Goal: Task Accomplishment & Management: Complete application form

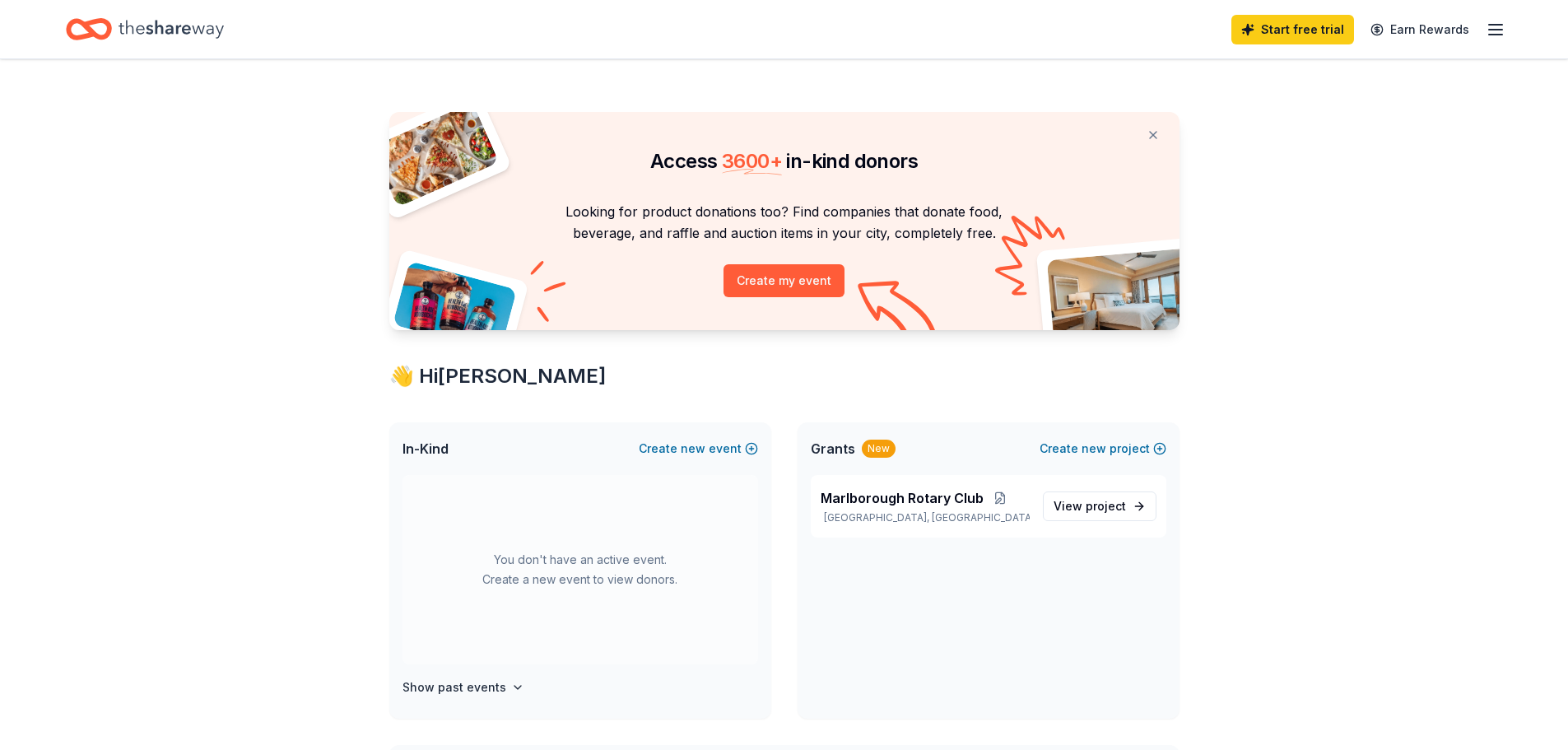
click at [1486, 30] on icon "button" at bounding box center [1494, 29] width 20 height 20
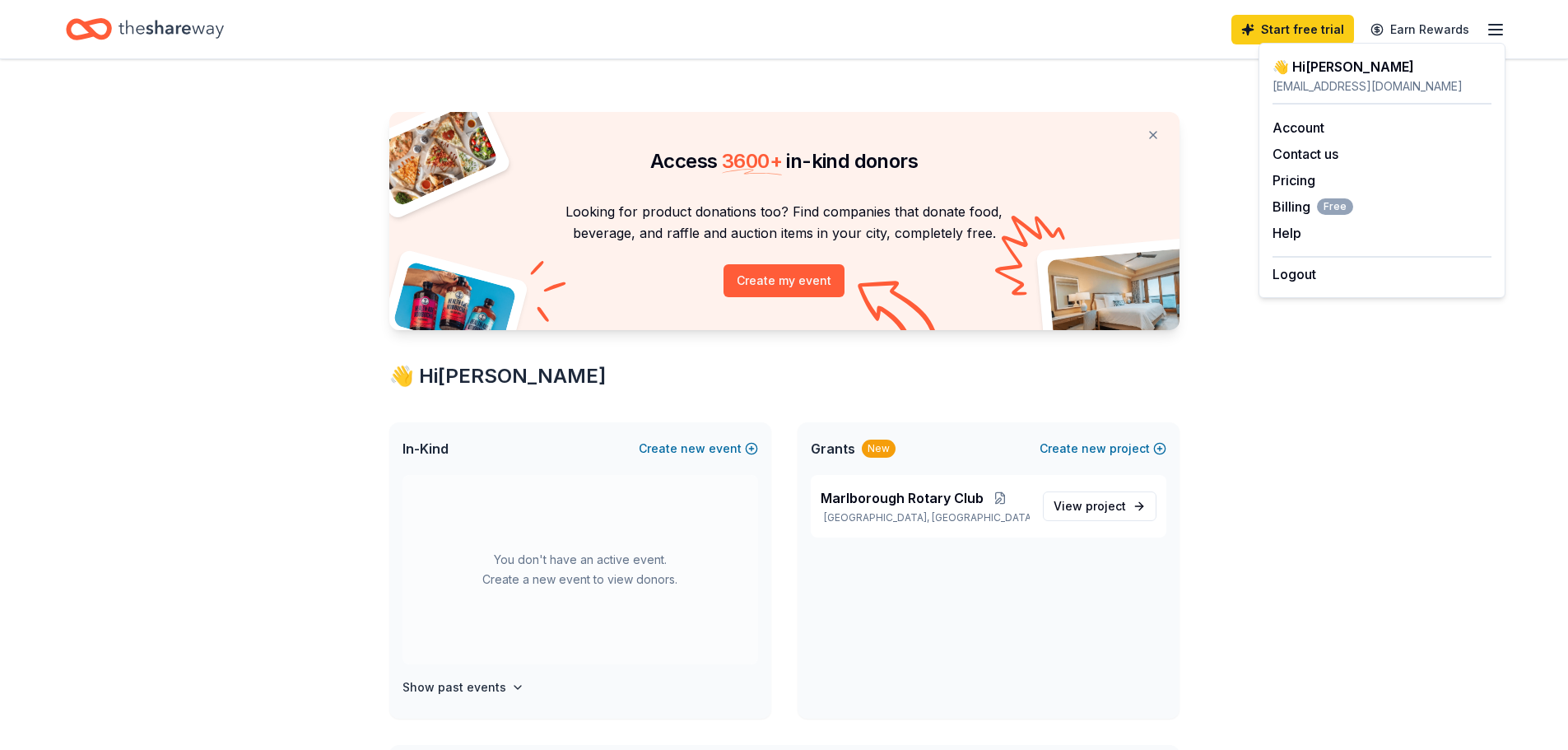
click at [246, 328] on div "Access 3600 + in-kind donors Looking for product donations too? Find companies …" at bounding box center [784, 649] width 1568 height 1179
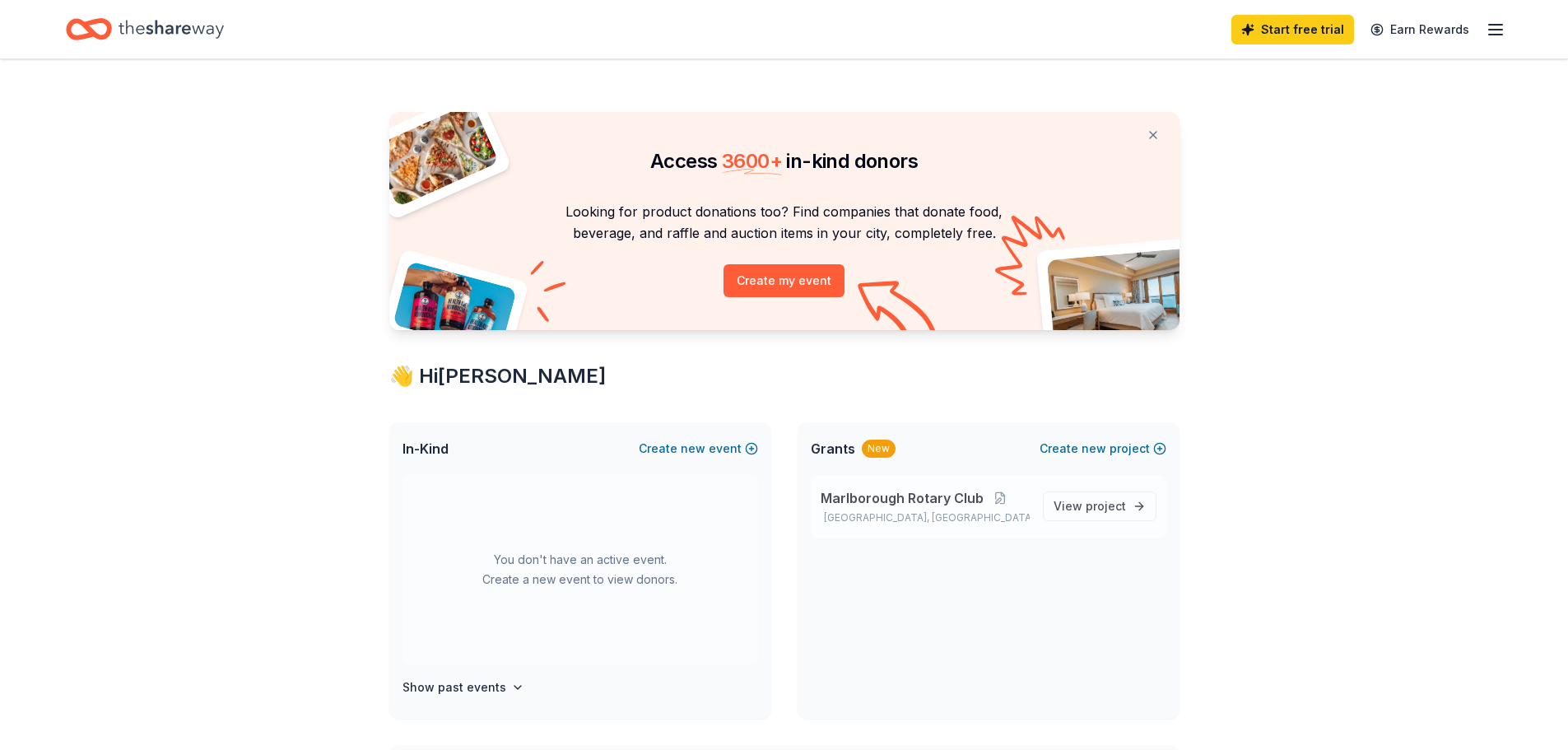
click at [923, 509] on div "Marlborough Rotary Club Marlborough, MA" at bounding box center [925, 505] width 209 height 36
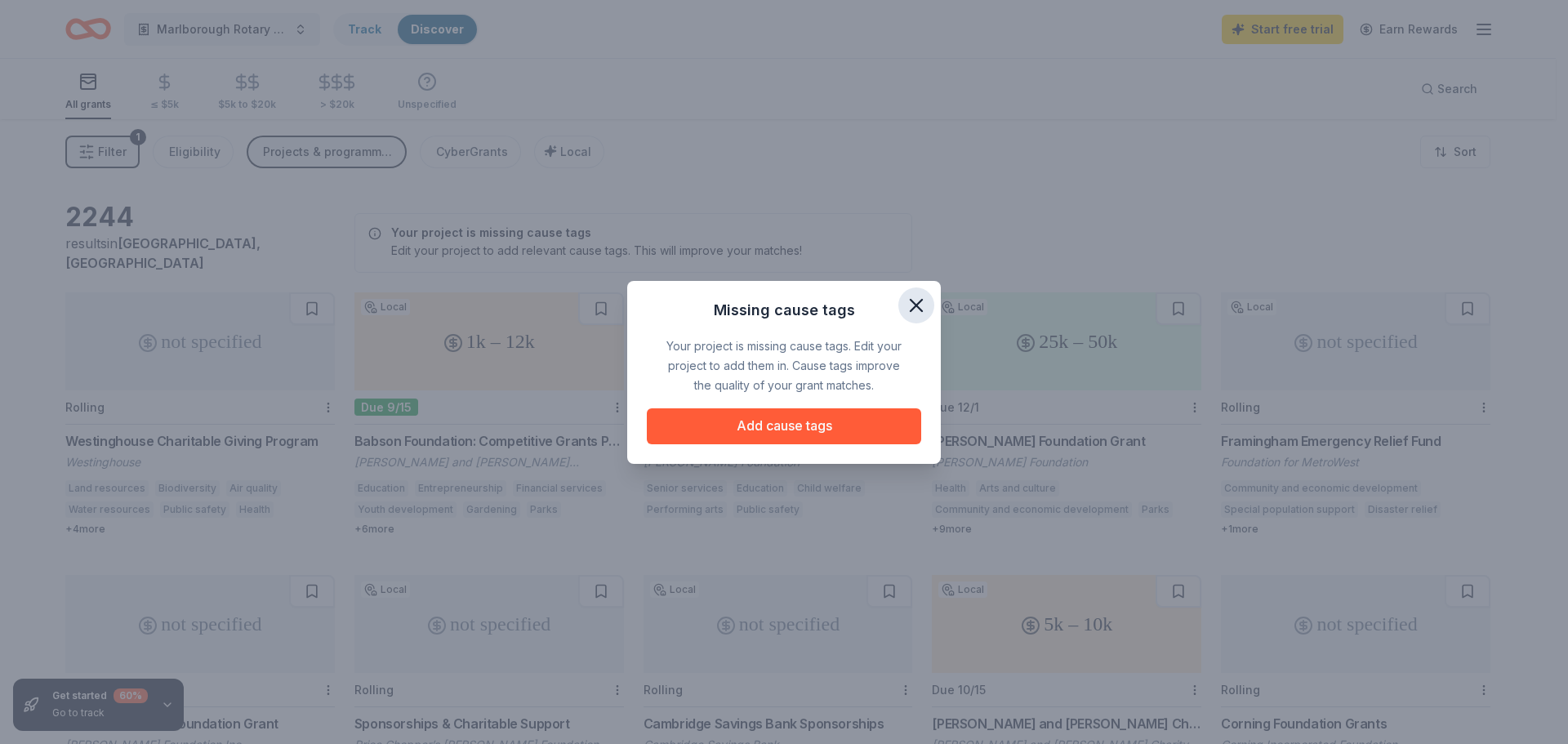
click at [917, 308] on icon "button" at bounding box center [916, 305] width 23 height 23
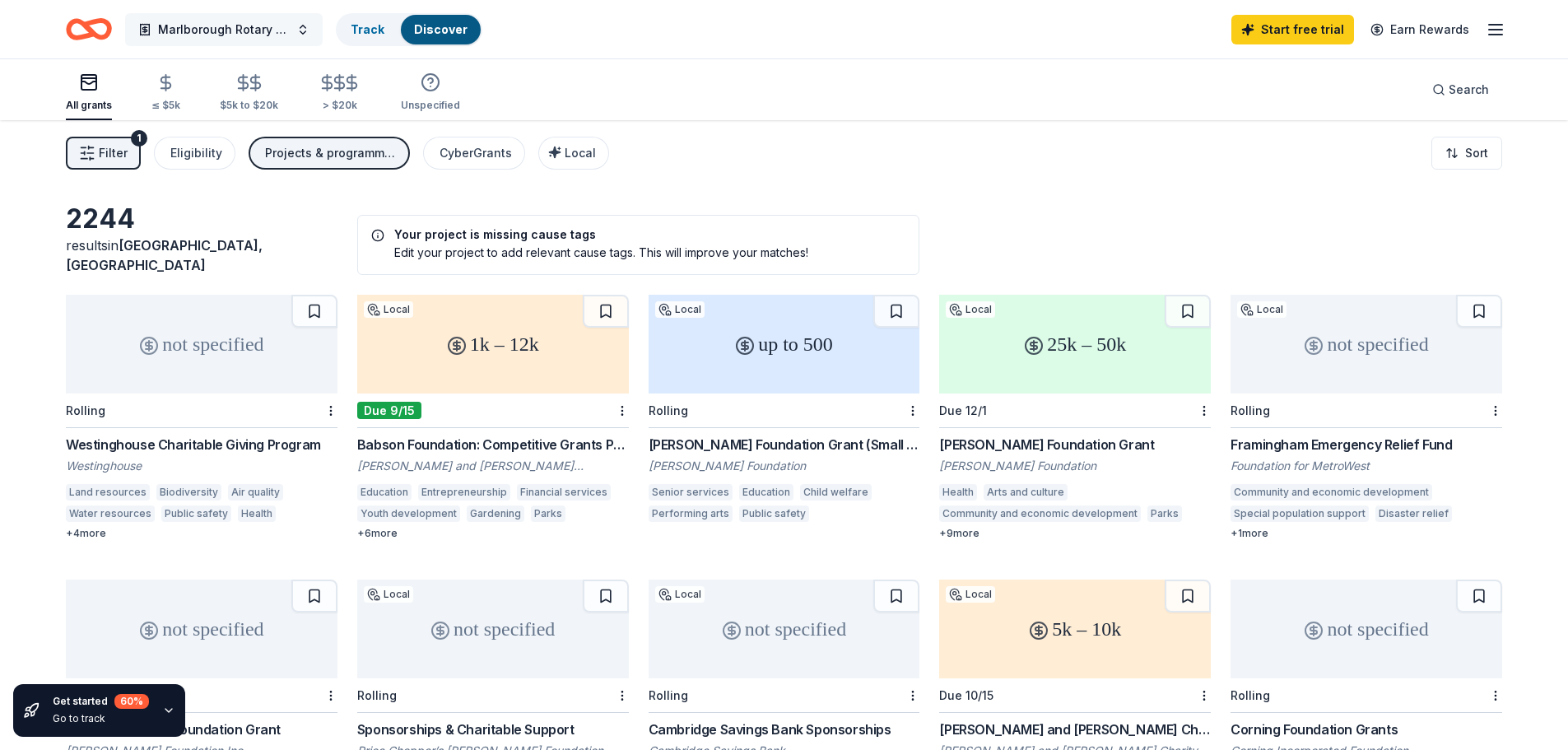
click at [304, 33] on button "Marlborough Rotary Club" at bounding box center [223, 29] width 197 height 33
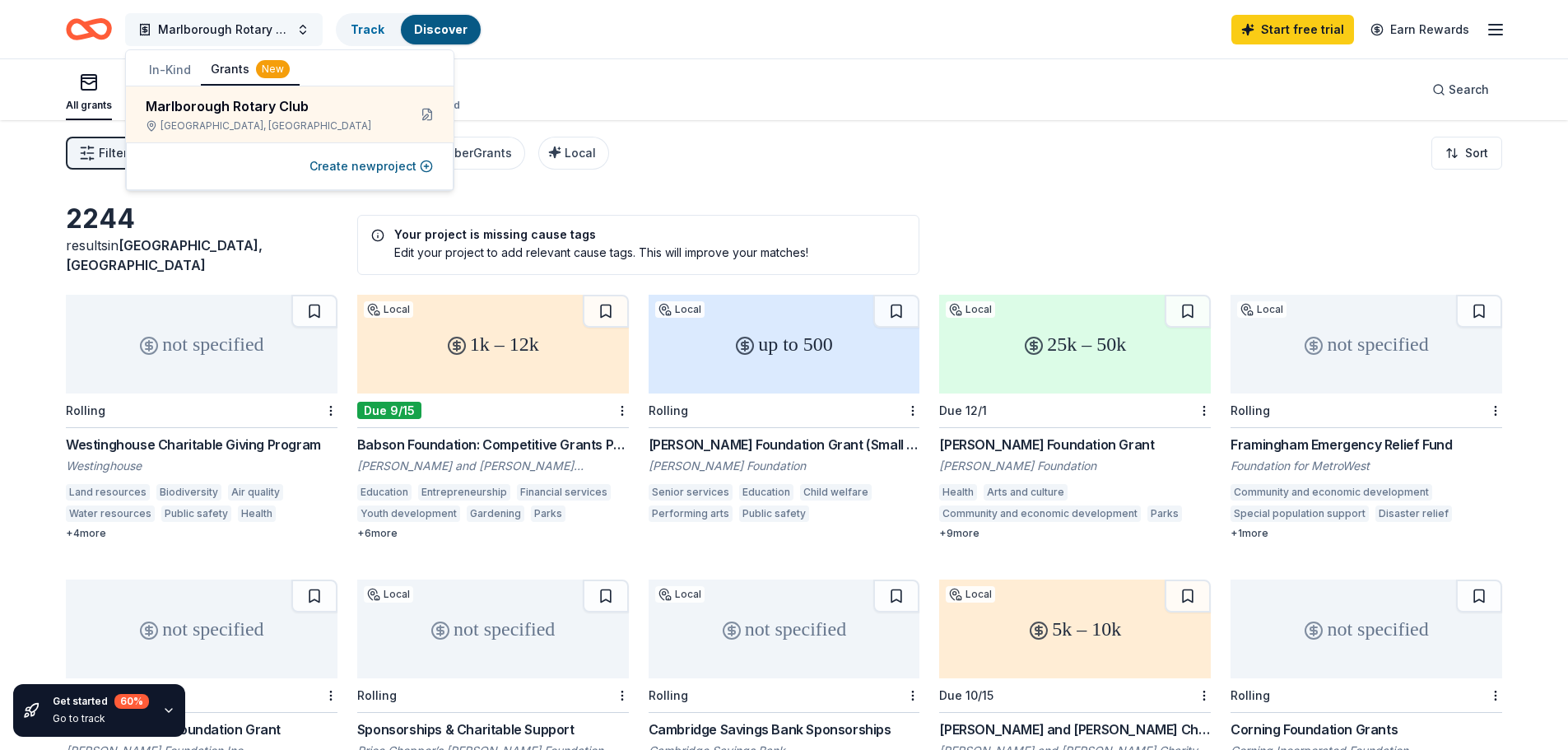
click at [304, 33] on button "Marlborough Rotary Club" at bounding box center [223, 29] width 197 height 33
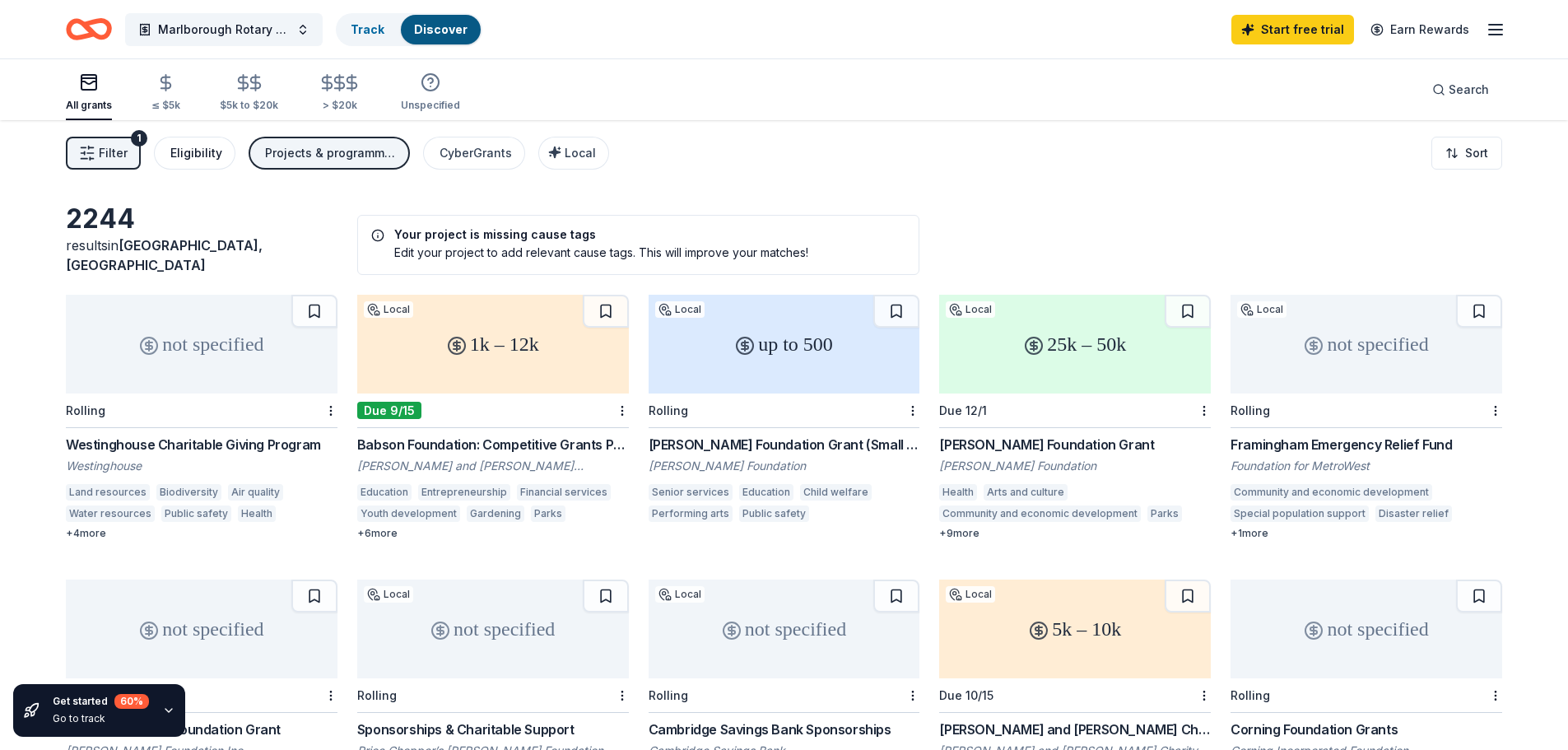
click at [203, 147] on div "Eligibility" at bounding box center [196, 153] width 52 height 20
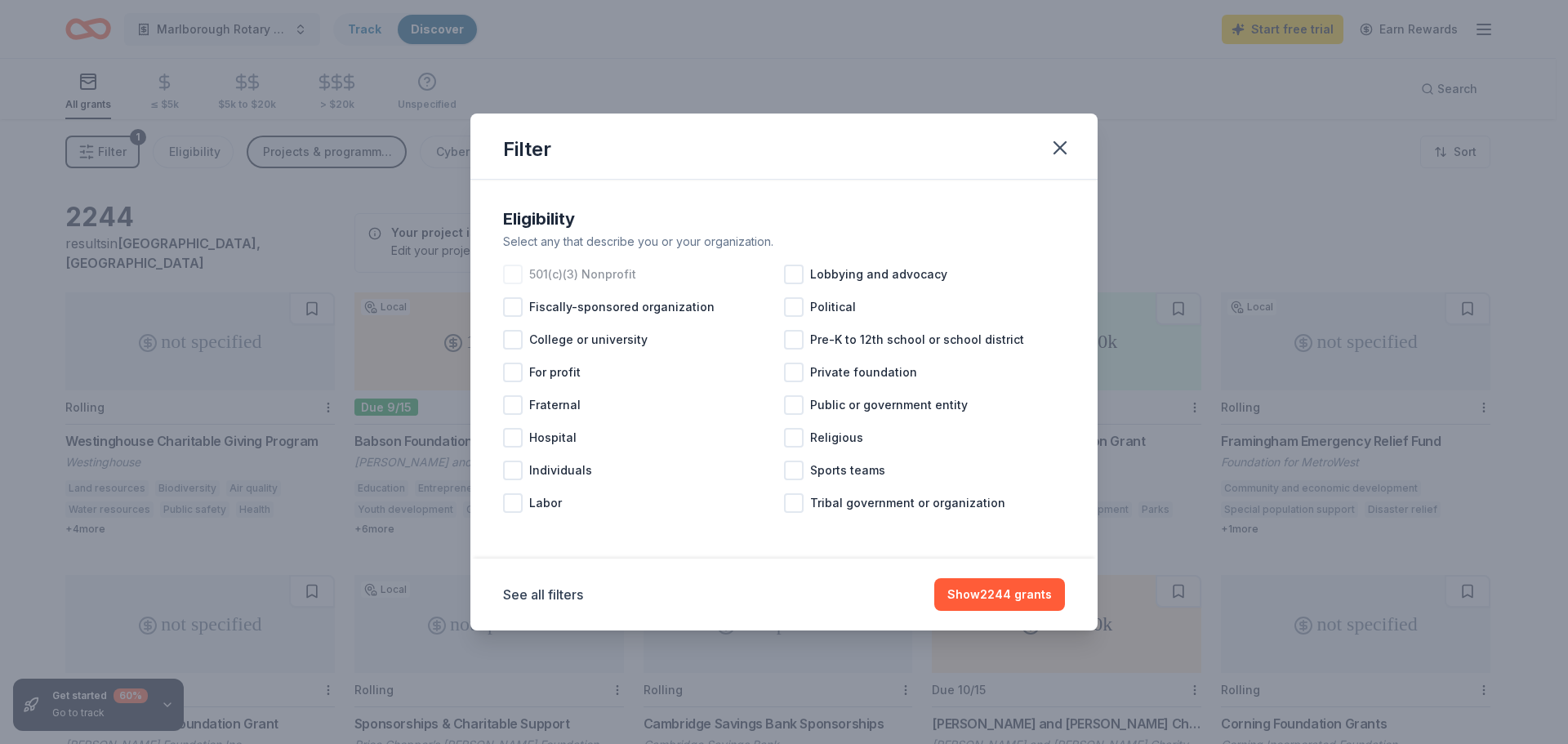
click at [519, 279] on div at bounding box center [513, 274] width 19 height 19
click at [983, 588] on button "Show 1642 grants" at bounding box center [1000, 594] width 128 height 32
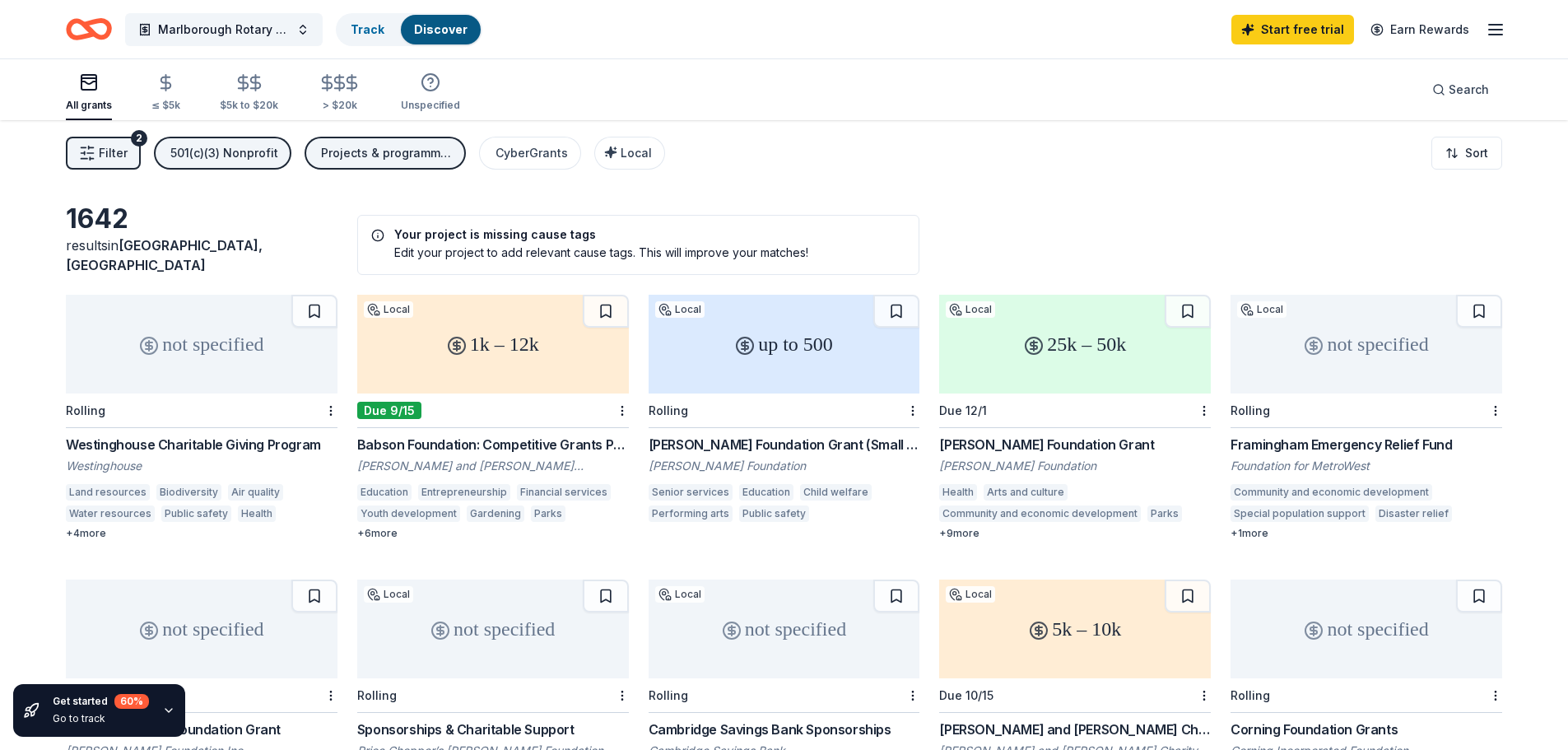
click at [125, 156] on span "Filter" at bounding box center [113, 153] width 29 height 20
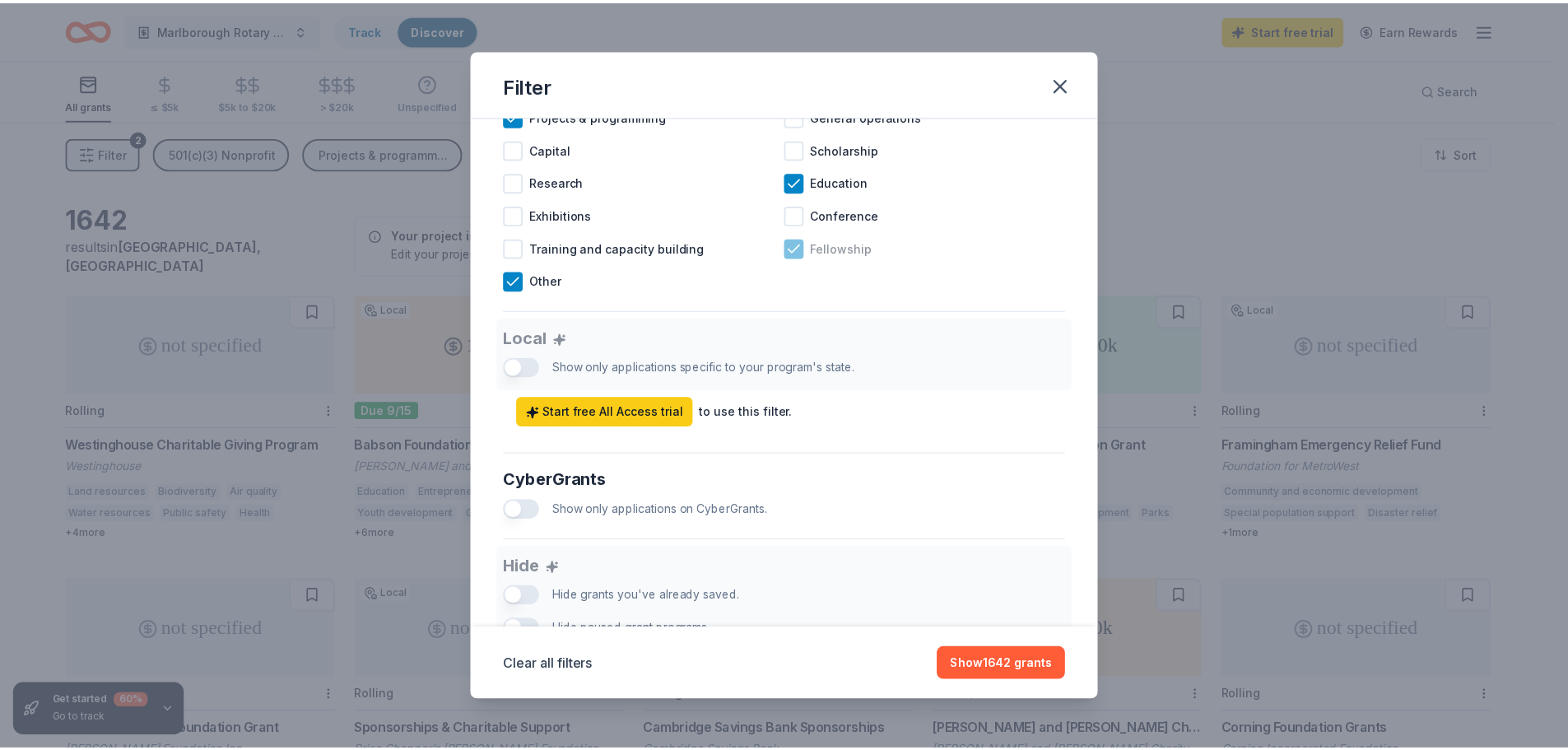
scroll to position [904, 0]
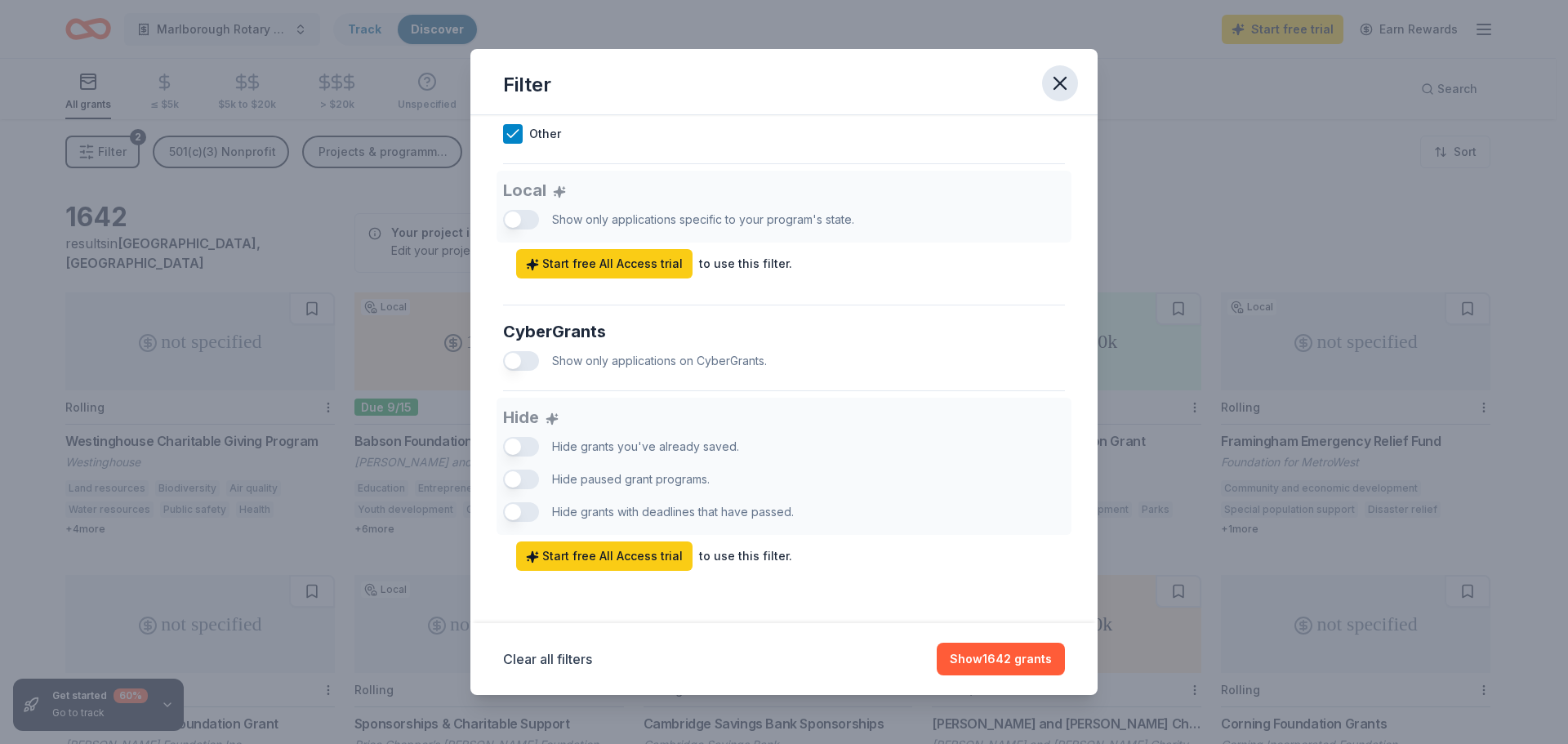
click at [1065, 92] on icon "button" at bounding box center [1059, 83] width 23 height 23
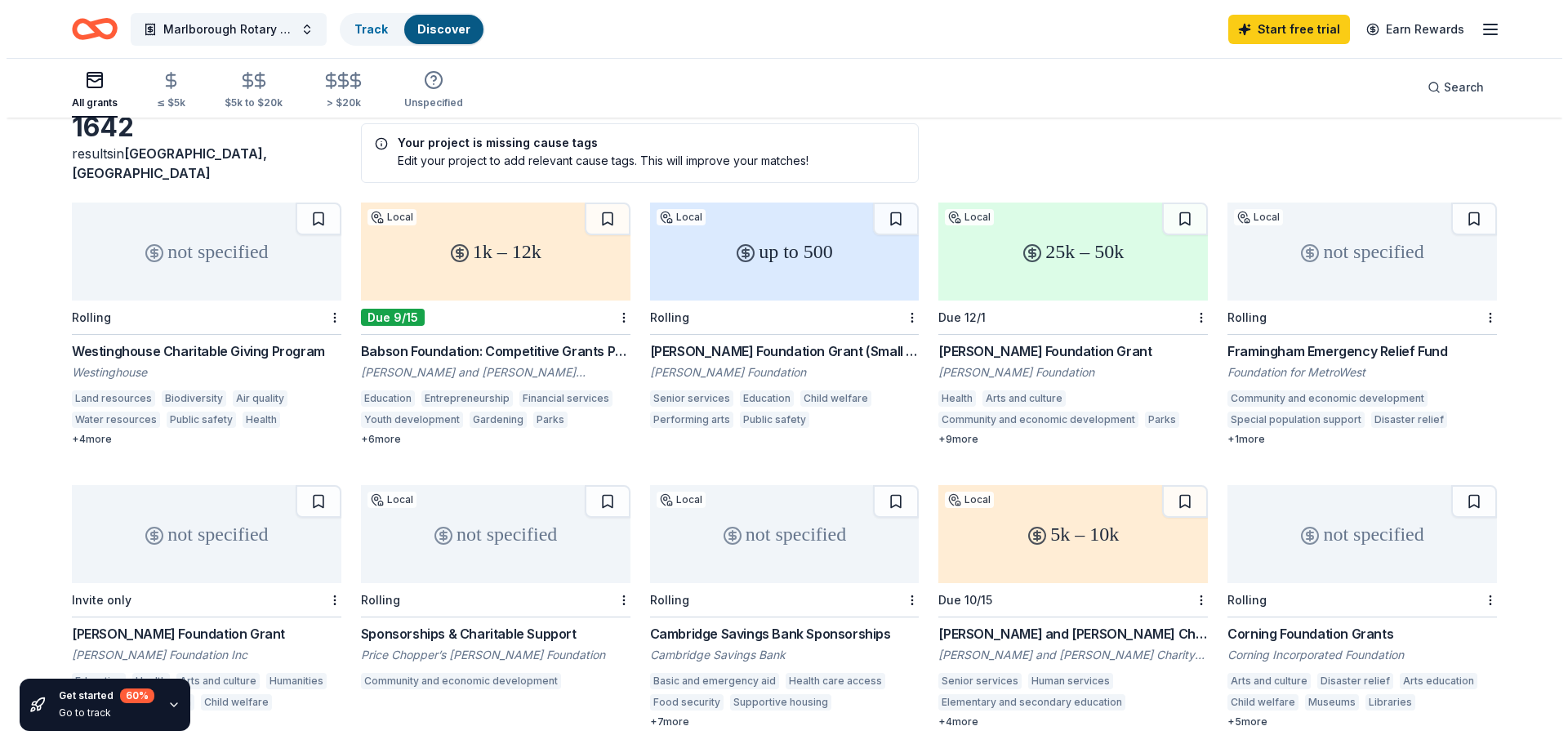
scroll to position [0, 0]
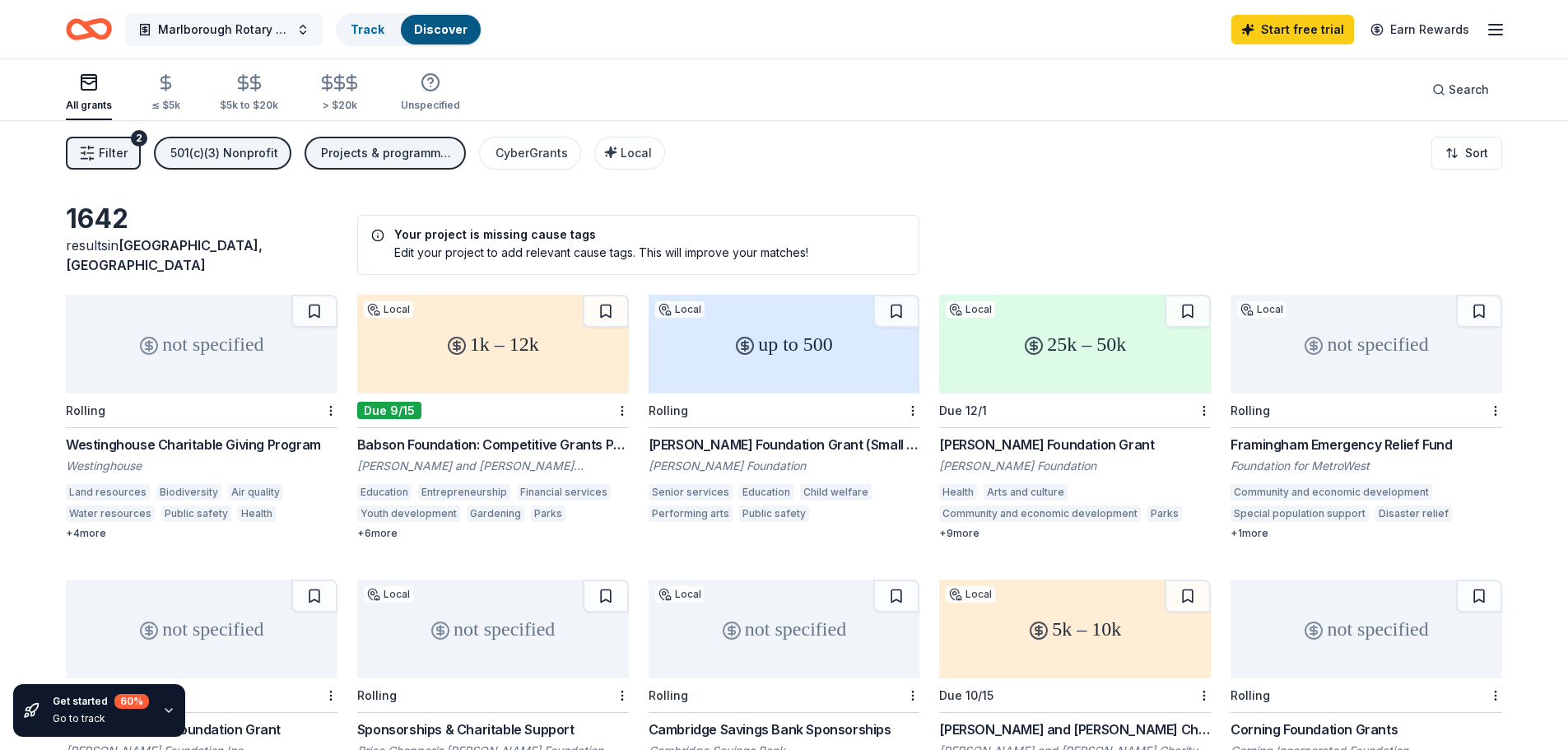
click at [255, 25] on span "Marlborough Rotary Club" at bounding box center [223, 29] width 131 height 20
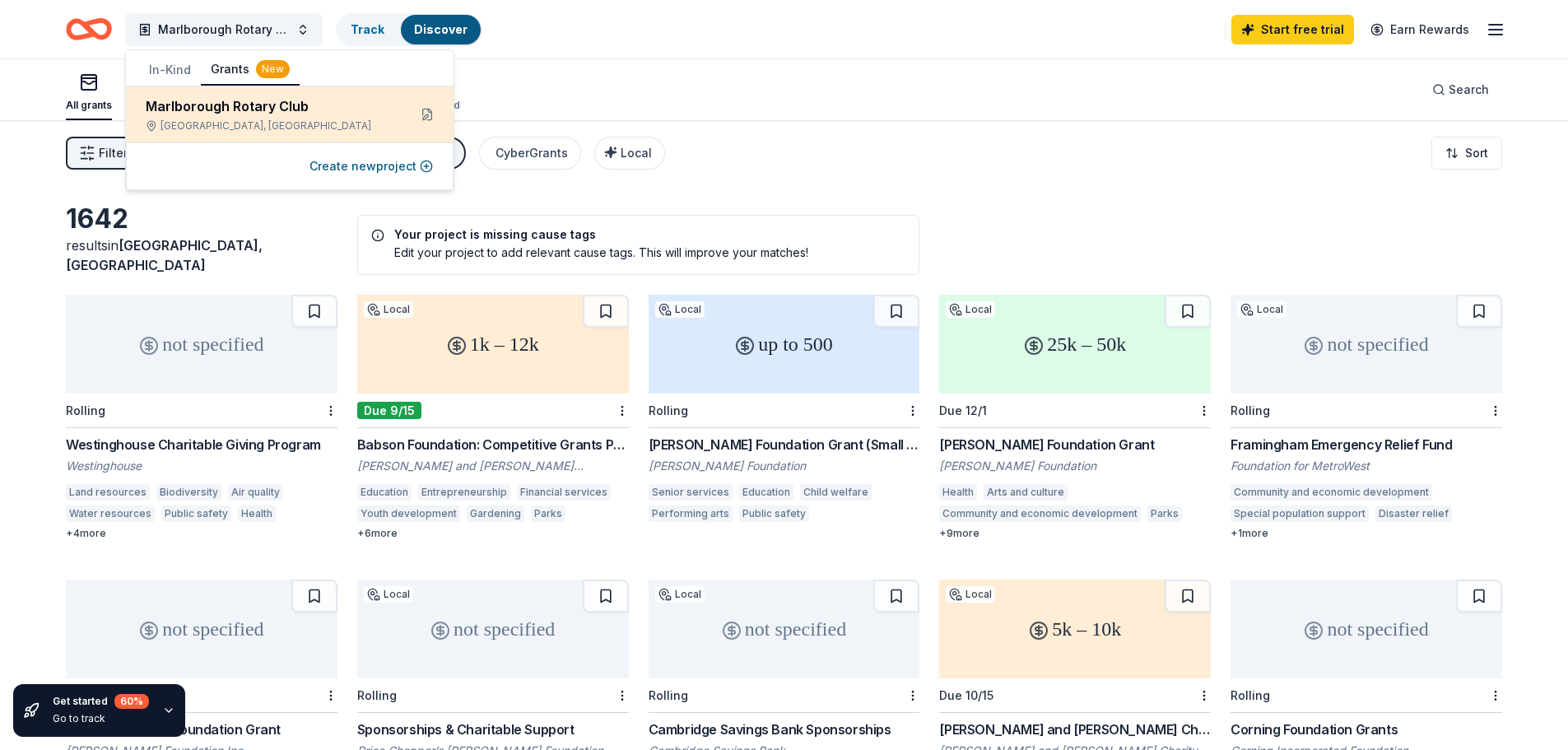
click at [222, 117] on div "Marlborough Rotary Club Marlborough, MA" at bounding box center [270, 114] width 248 height 36
click at [260, 109] on div "Marlborough Rotary Club" at bounding box center [270, 105] width 248 height 20
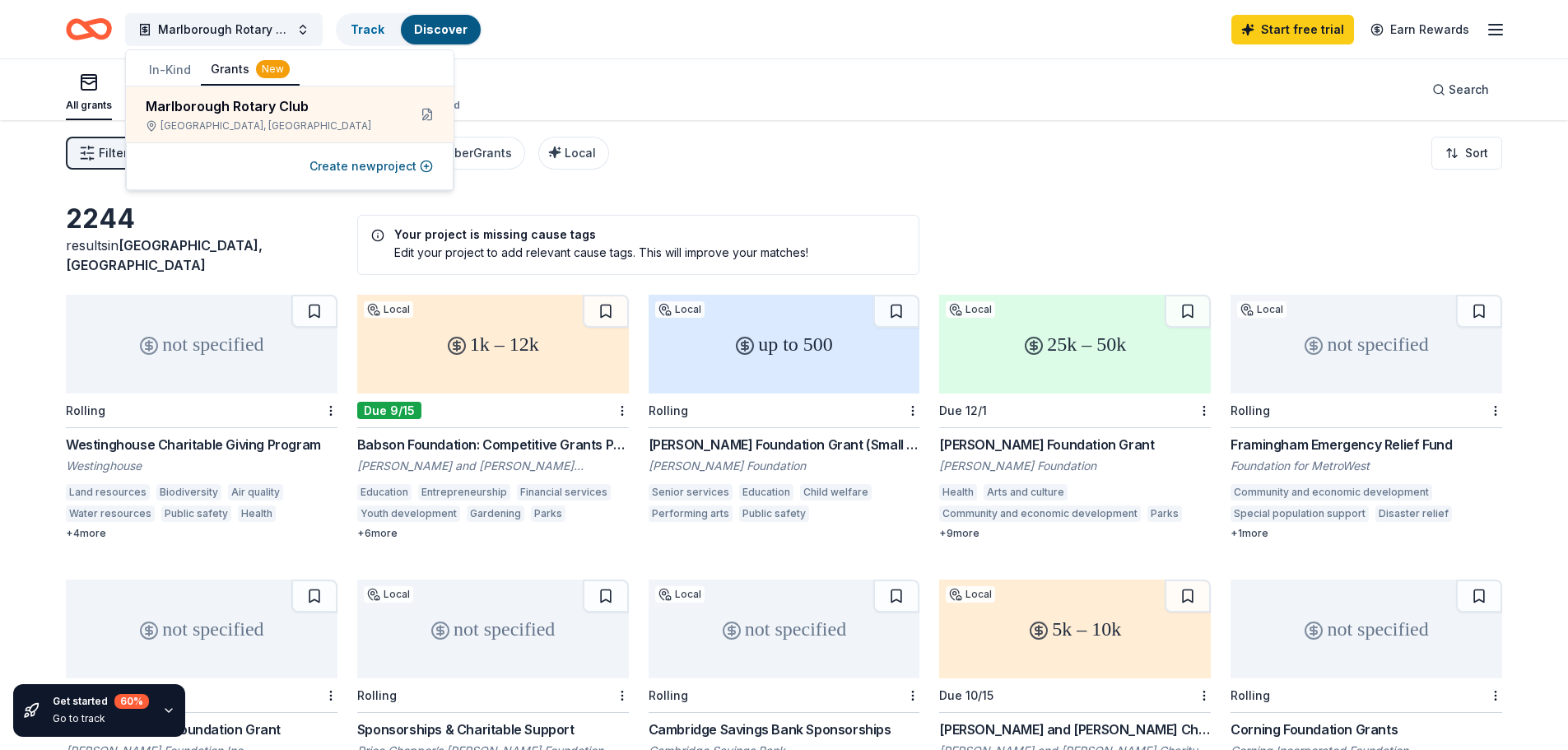
click at [181, 68] on button "In-Kind" at bounding box center [169, 70] width 61 height 30
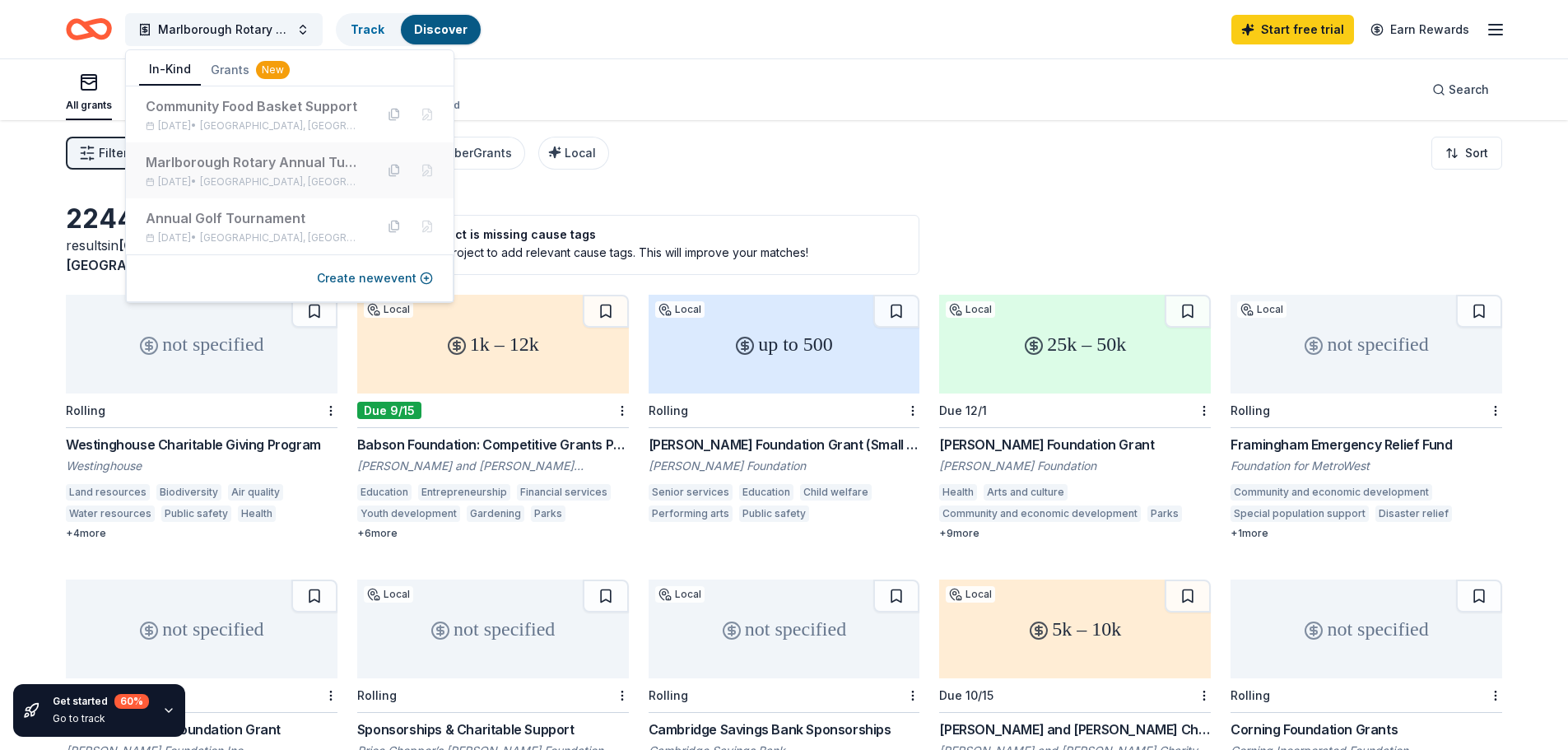
click at [281, 167] on div "Marlborough Rotary Annual Turkey Shoot" at bounding box center [254, 162] width 216 height 20
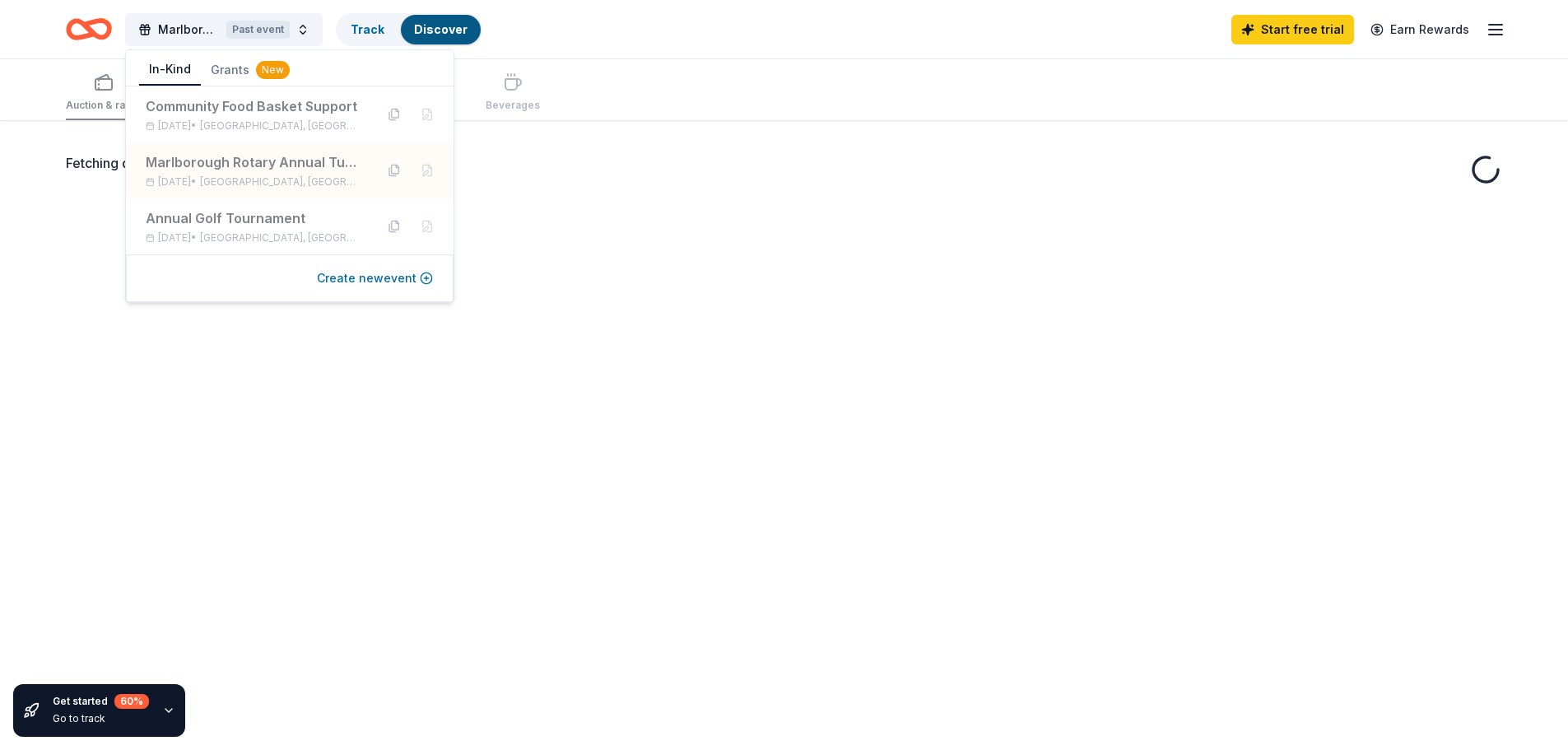
click at [361, 277] on button "Create new event" at bounding box center [374, 277] width 116 height 20
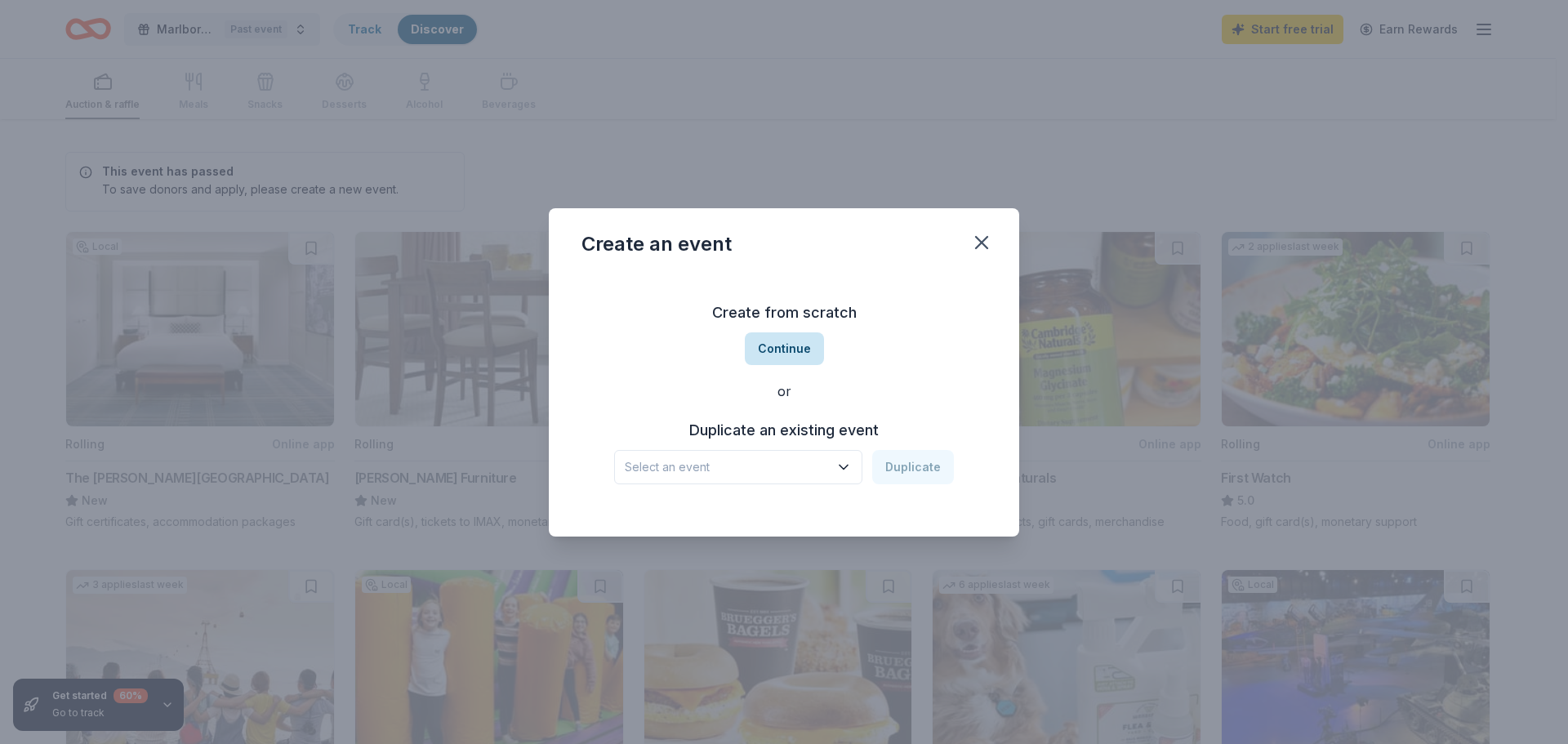
click at [785, 354] on button "Continue" at bounding box center [785, 348] width 79 height 32
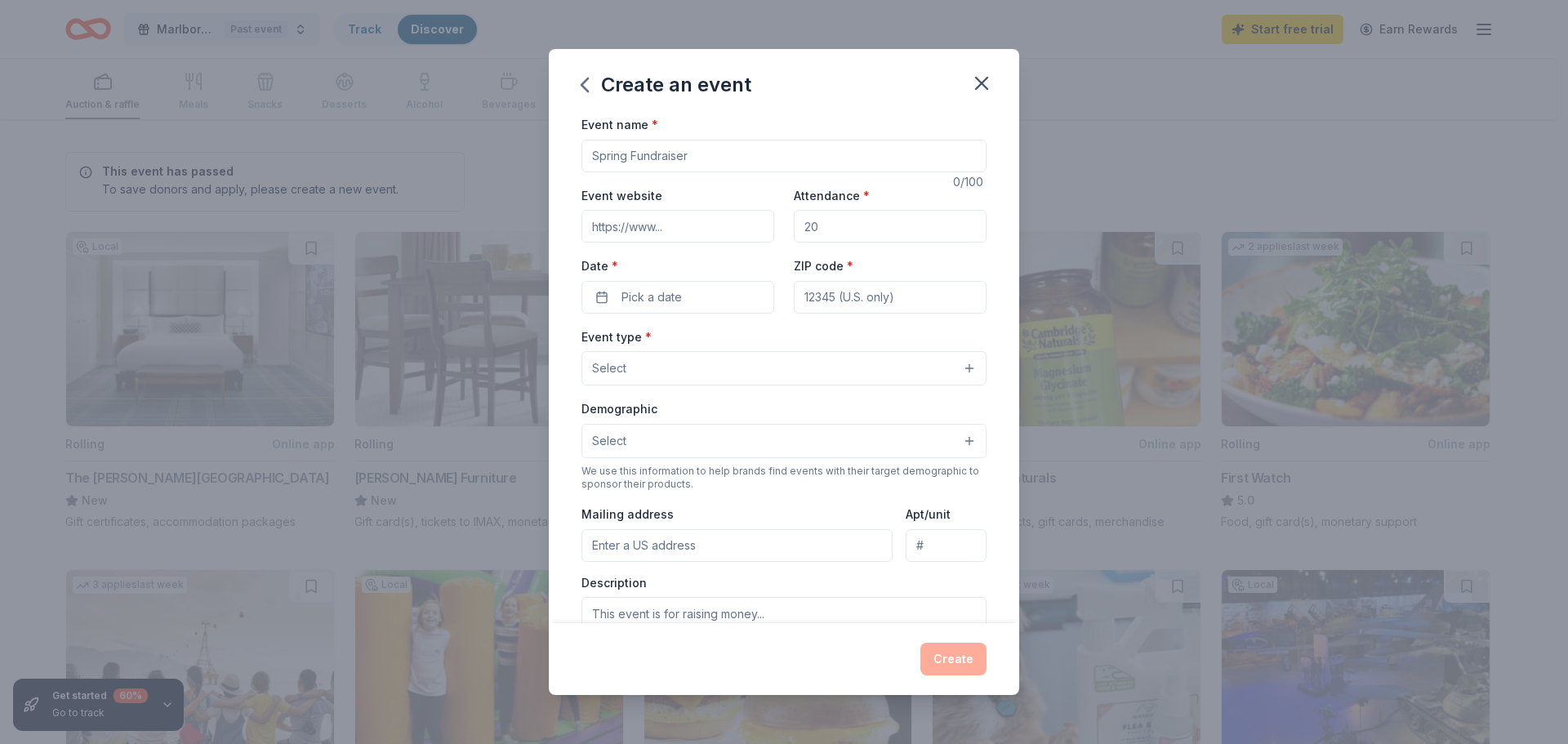
click at [670, 145] on input "Event name *" at bounding box center [784, 155] width 405 height 32
type input "Turkey Shoot"
paste input "https://www.marlboroughrotary.org/"
type input "https://www.marlboroughrotary.org/"
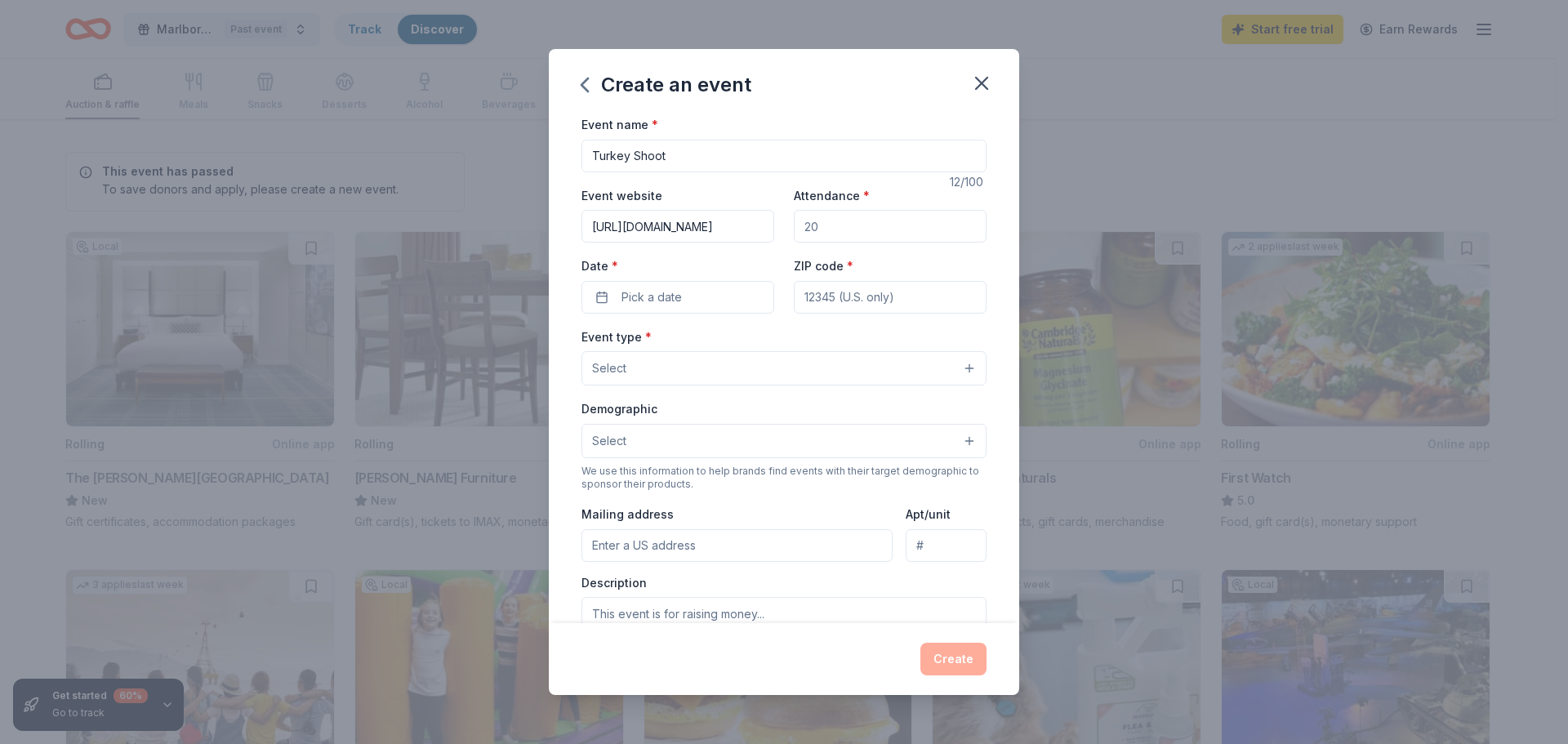
scroll to position [0, 0]
click at [855, 221] on input "Attendance *" at bounding box center [890, 225] width 193 height 32
type input "250"
click at [597, 296] on button "Pick a date" at bounding box center [678, 296] width 193 height 32
click at [756, 346] on button "Go to next month" at bounding box center [763, 340] width 23 height 23
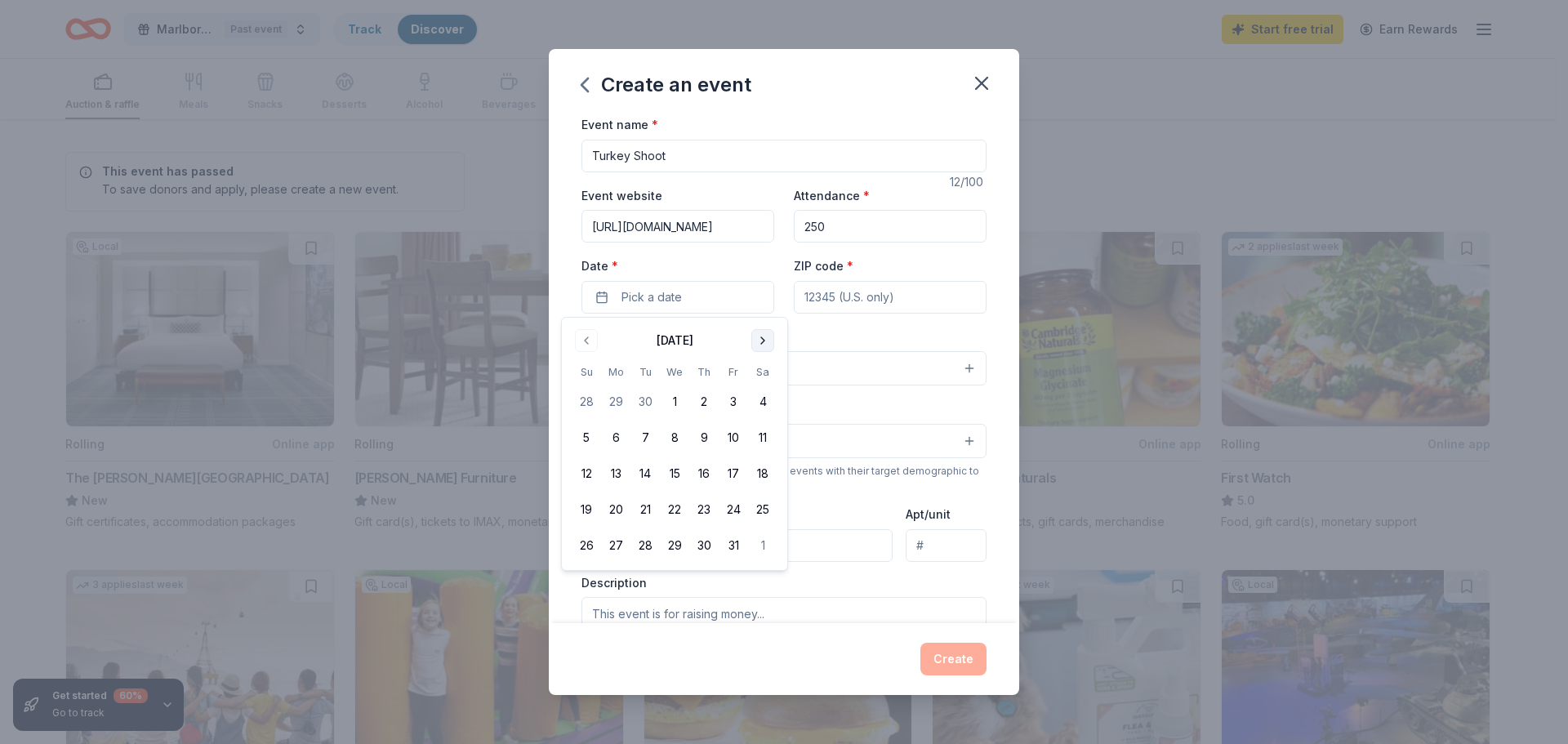
click at [758, 343] on button "Go to next month" at bounding box center [763, 340] width 23 height 23
click at [766, 508] on button "22" at bounding box center [763, 510] width 30 height 30
click at [758, 507] on button "22" at bounding box center [763, 510] width 30 height 30
click at [832, 304] on input "ZIP code *" at bounding box center [890, 296] width 193 height 32
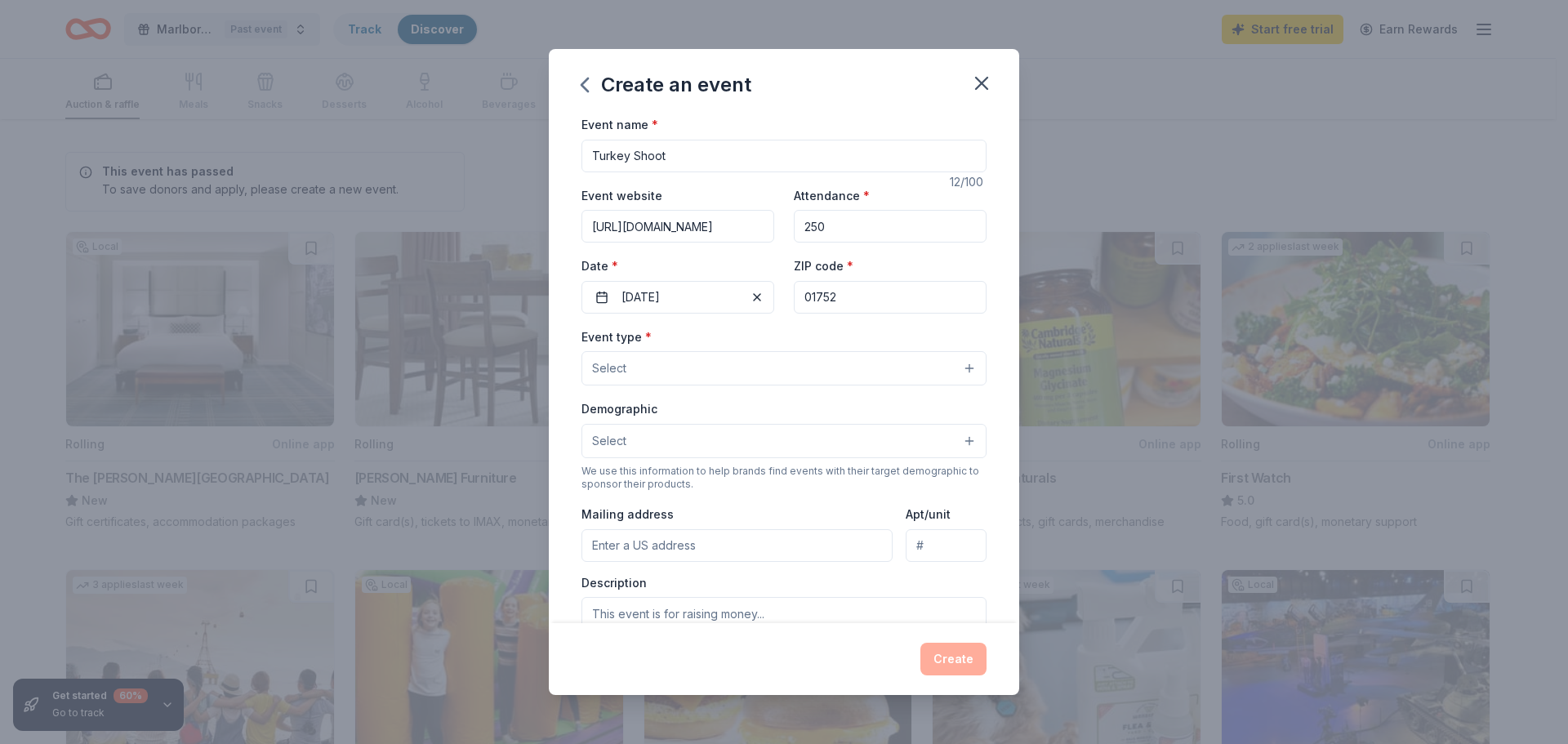
type input "01752"
click at [941, 355] on div "Event type * Select" at bounding box center [784, 356] width 405 height 60
click at [935, 368] on button "Select" at bounding box center [784, 367] width 405 height 34
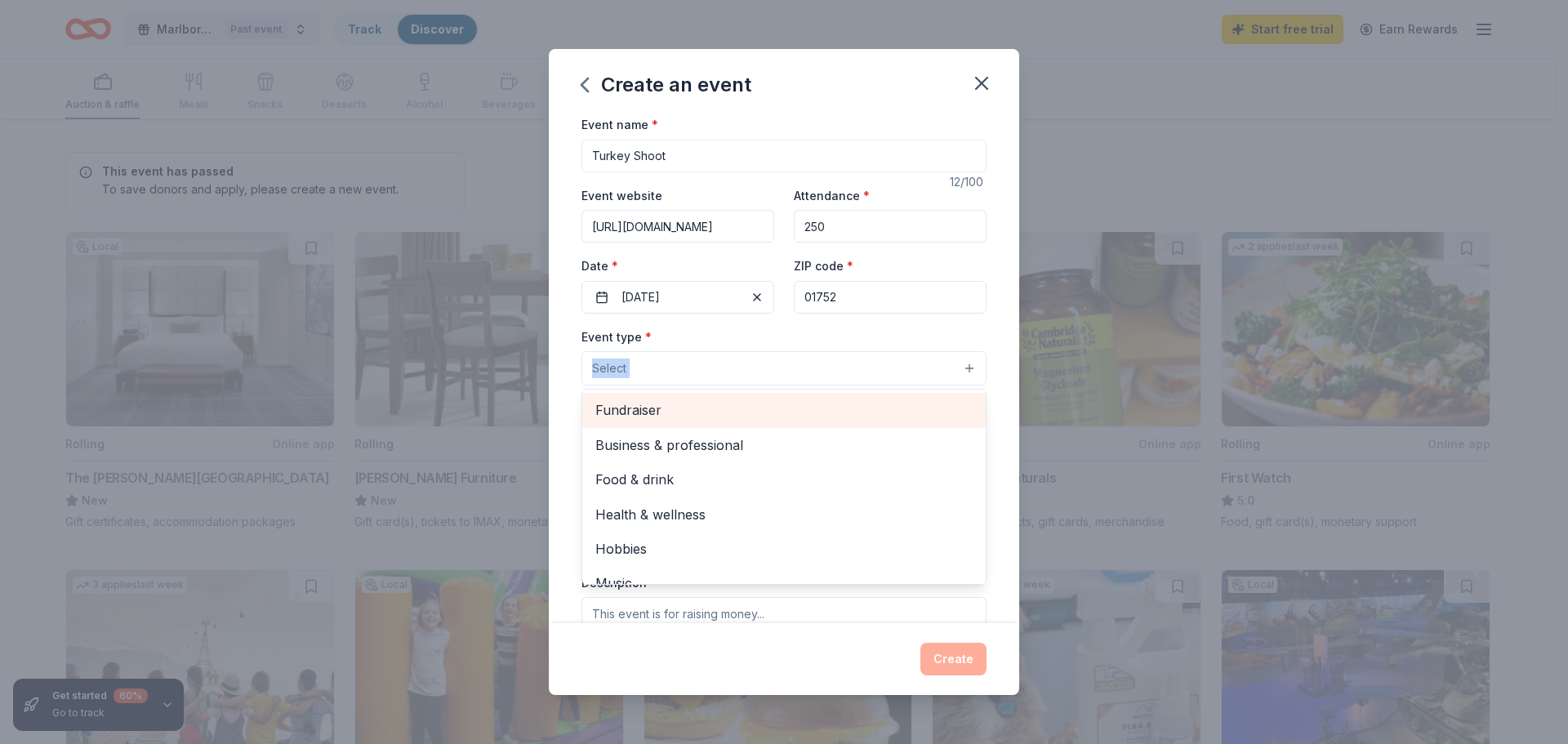
click at [618, 414] on span "Fundraiser" at bounding box center [784, 409] width 378 height 21
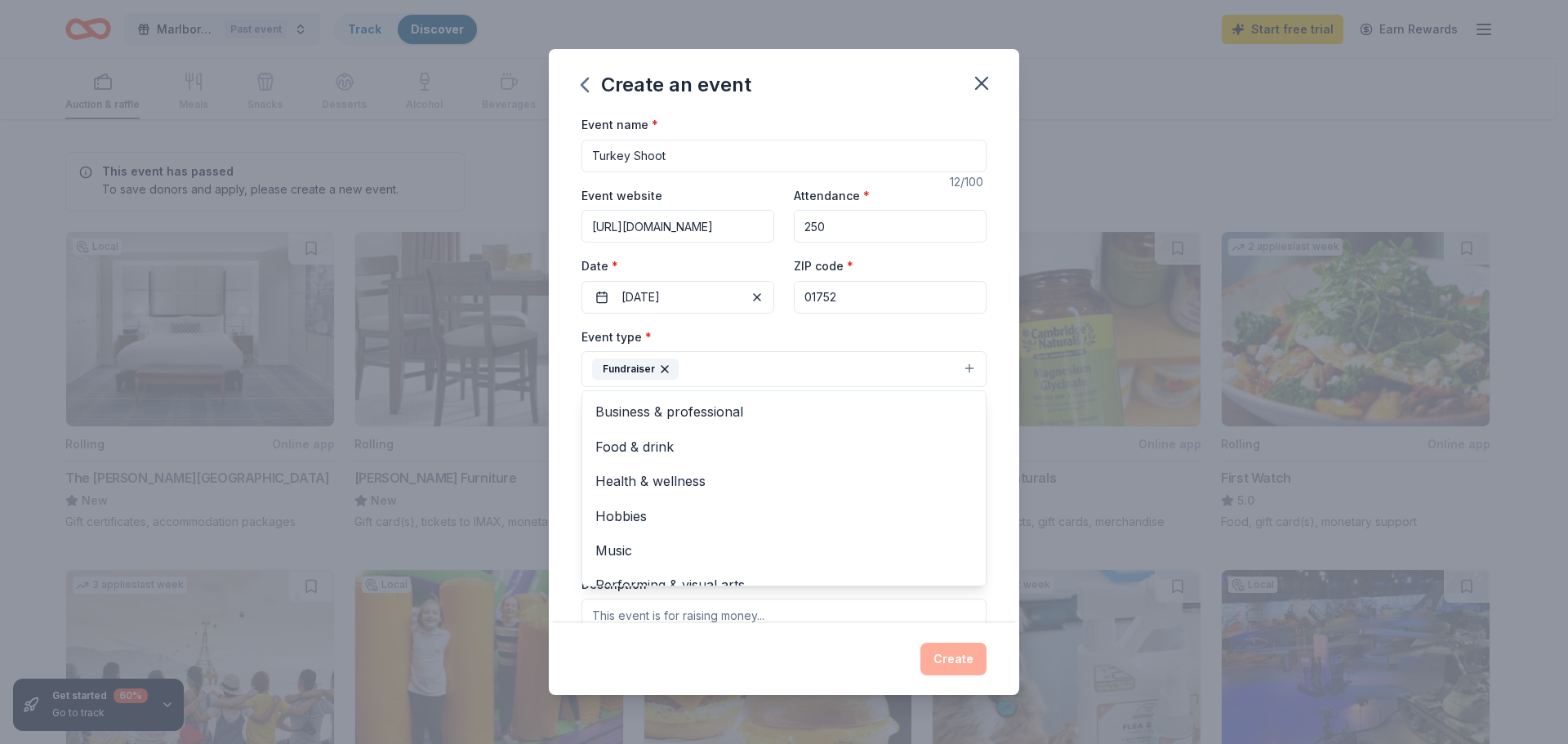
click at [912, 314] on div "Event name * Turkey Shoot 12 /100 Event website https://www.marlboroughrotary.o…" at bounding box center [784, 492] width 405 height 756
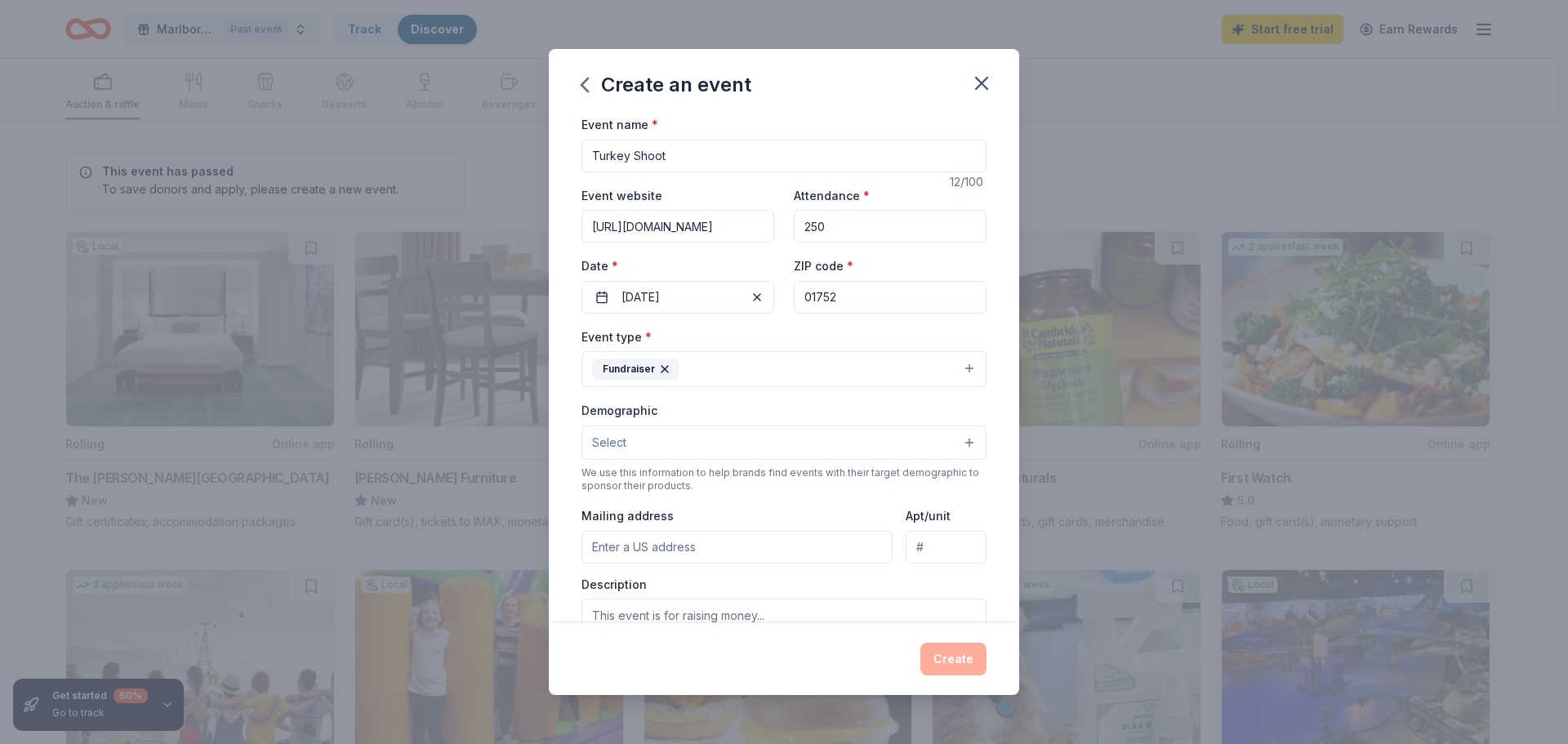
click at [645, 441] on button "Select" at bounding box center [784, 442] width 405 height 34
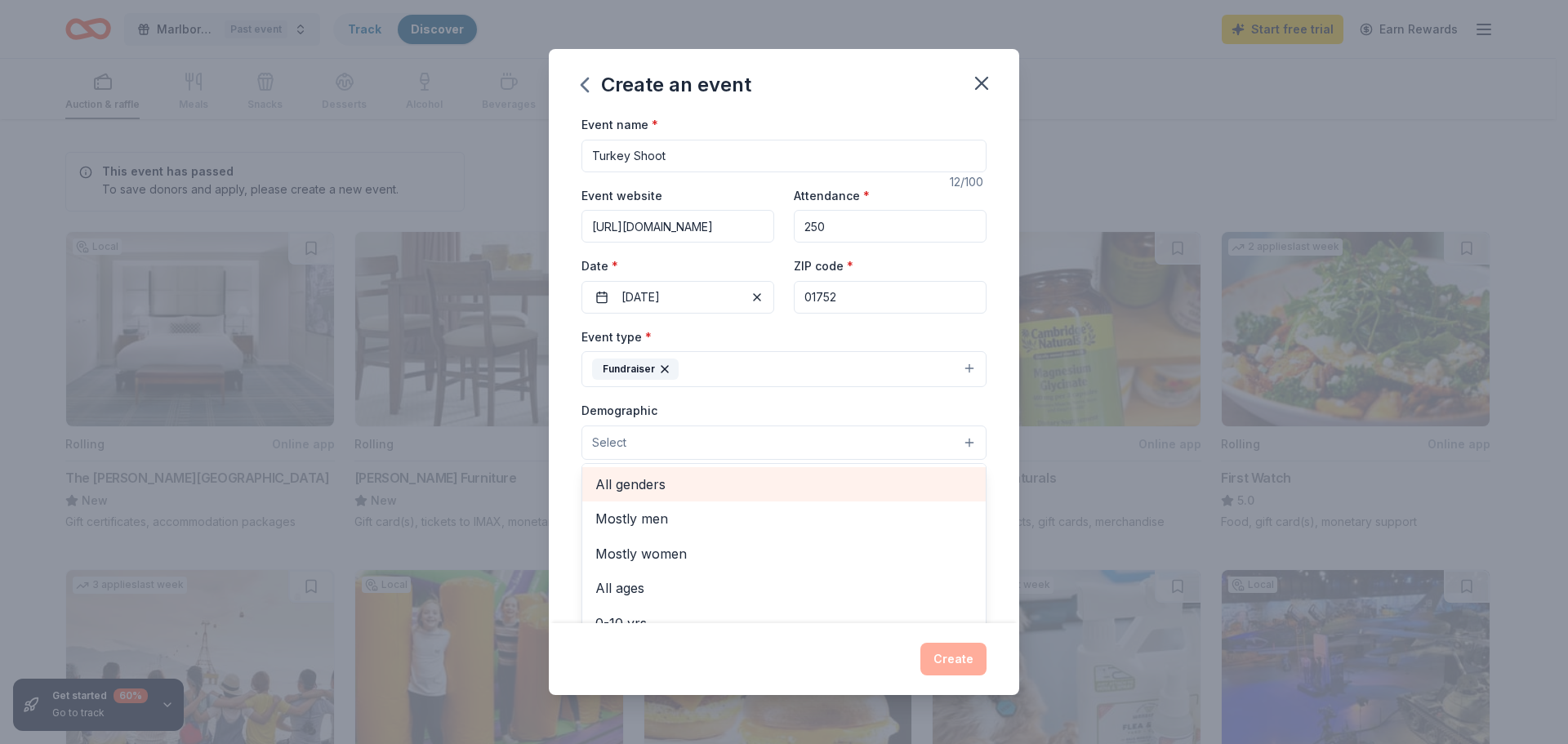
click at [639, 485] on span "All genders" at bounding box center [784, 484] width 378 height 21
click at [570, 546] on div "Event name * Turkey Shoot 12 /100 Event website https://www.marlboroughrotary.o…" at bounding box center [783, 368] width 470 height 509
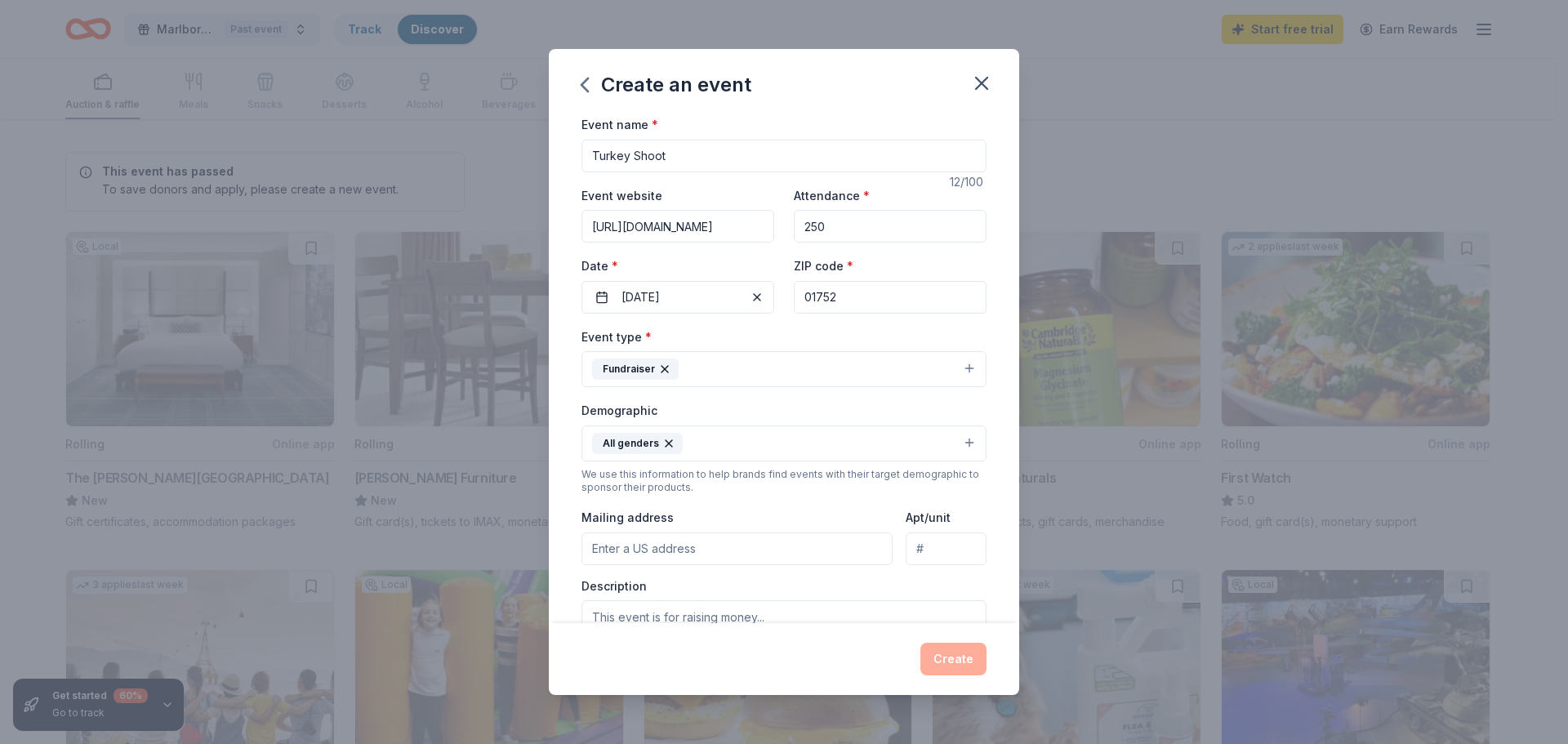
click at [730, 555] on input "Mailing address" at bounding box center [737, 548] width 311 height 32
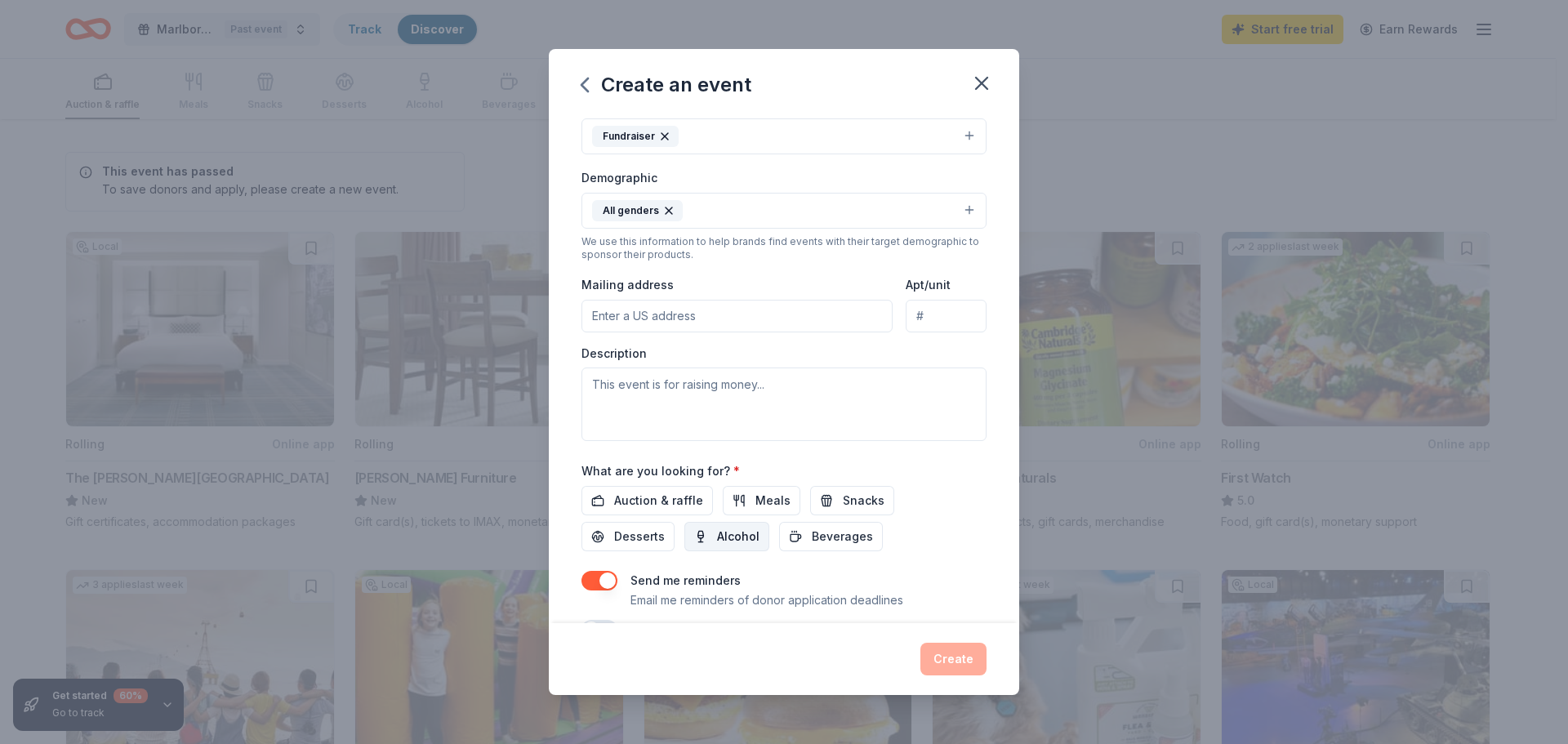
scroll to position [245, 0]
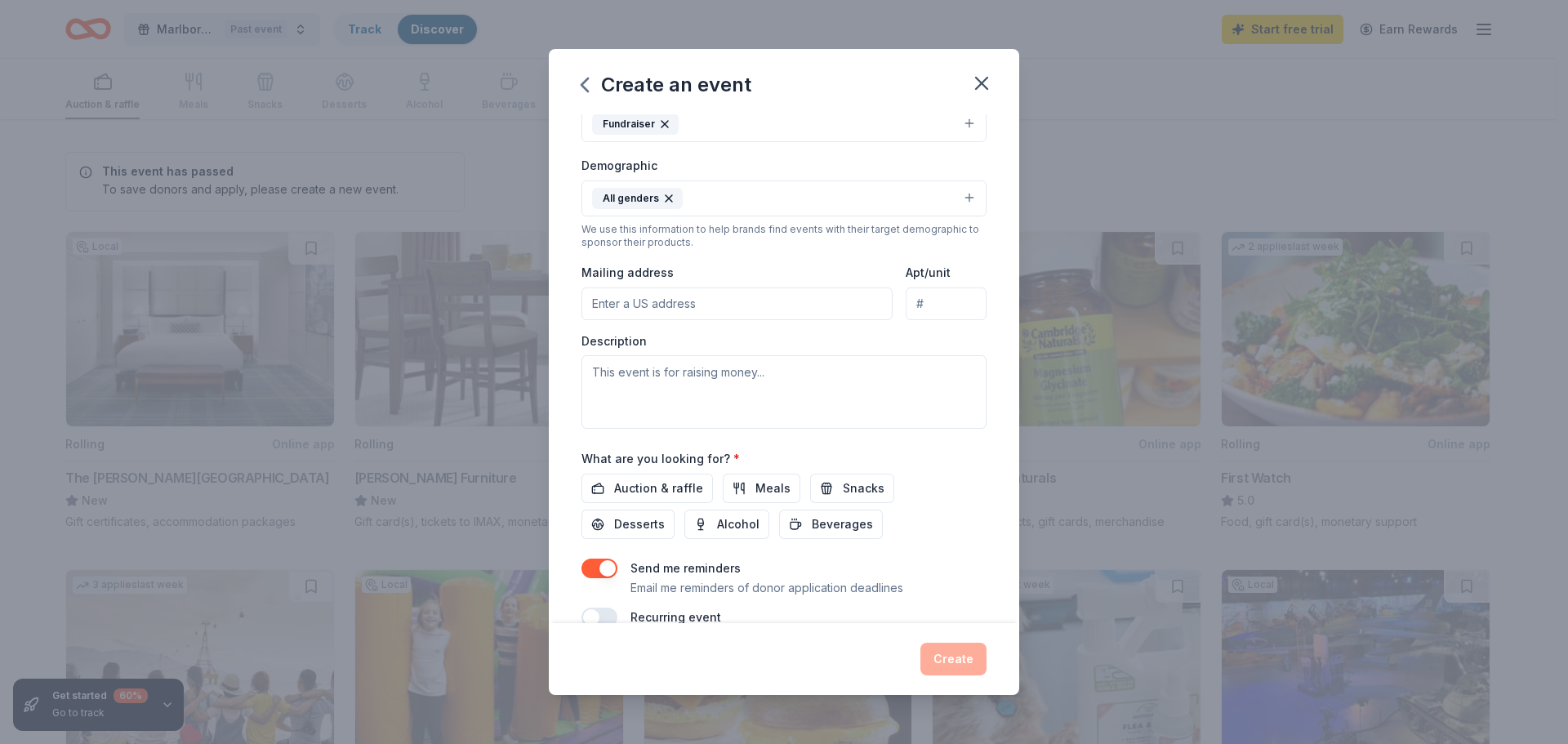
click at [677, 309] on input "Mailing address" at bounding box center [737, 303] width 311 height 32
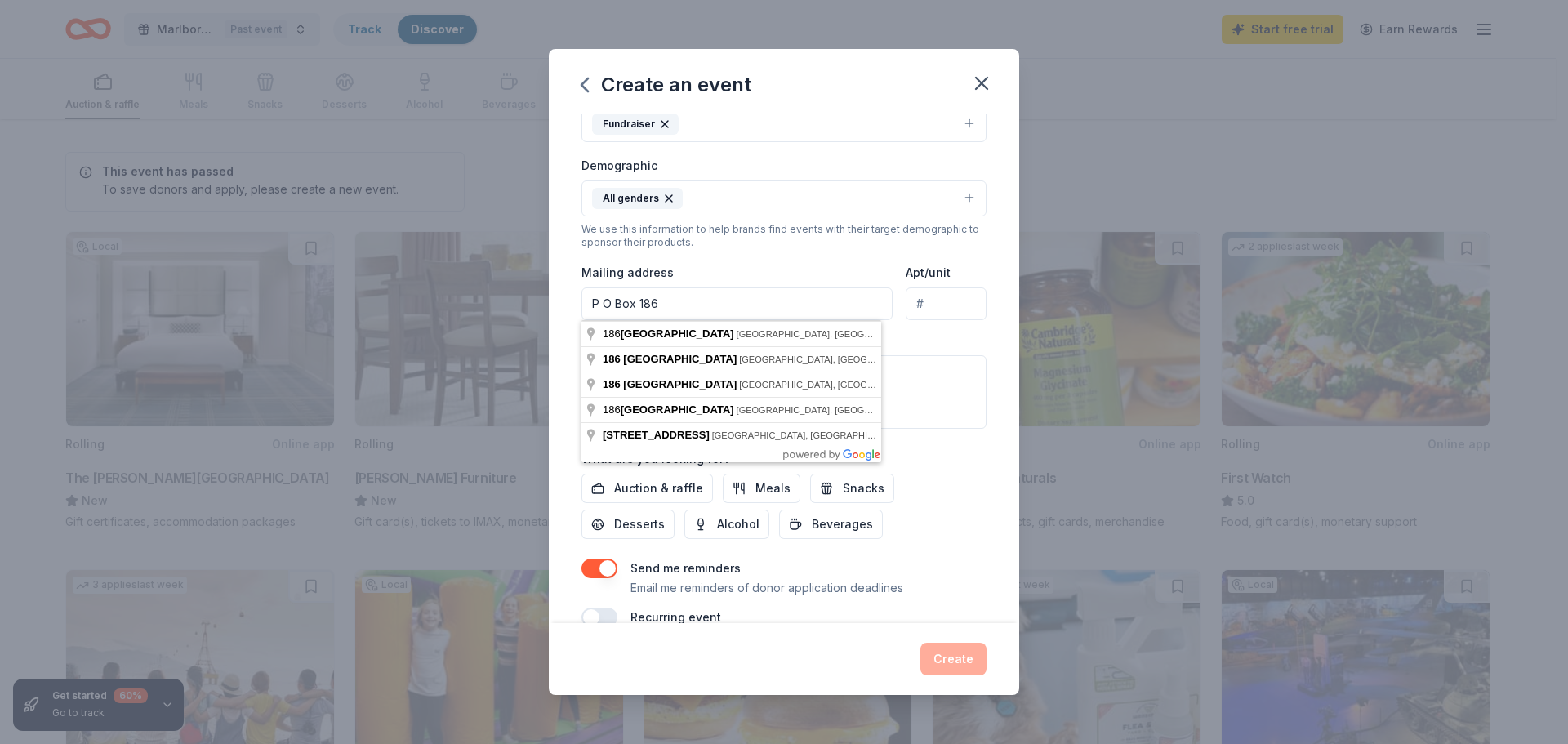
click at [788, 309] on input "P O Box 186" at bounding box center [737, 303] width 311 height 32
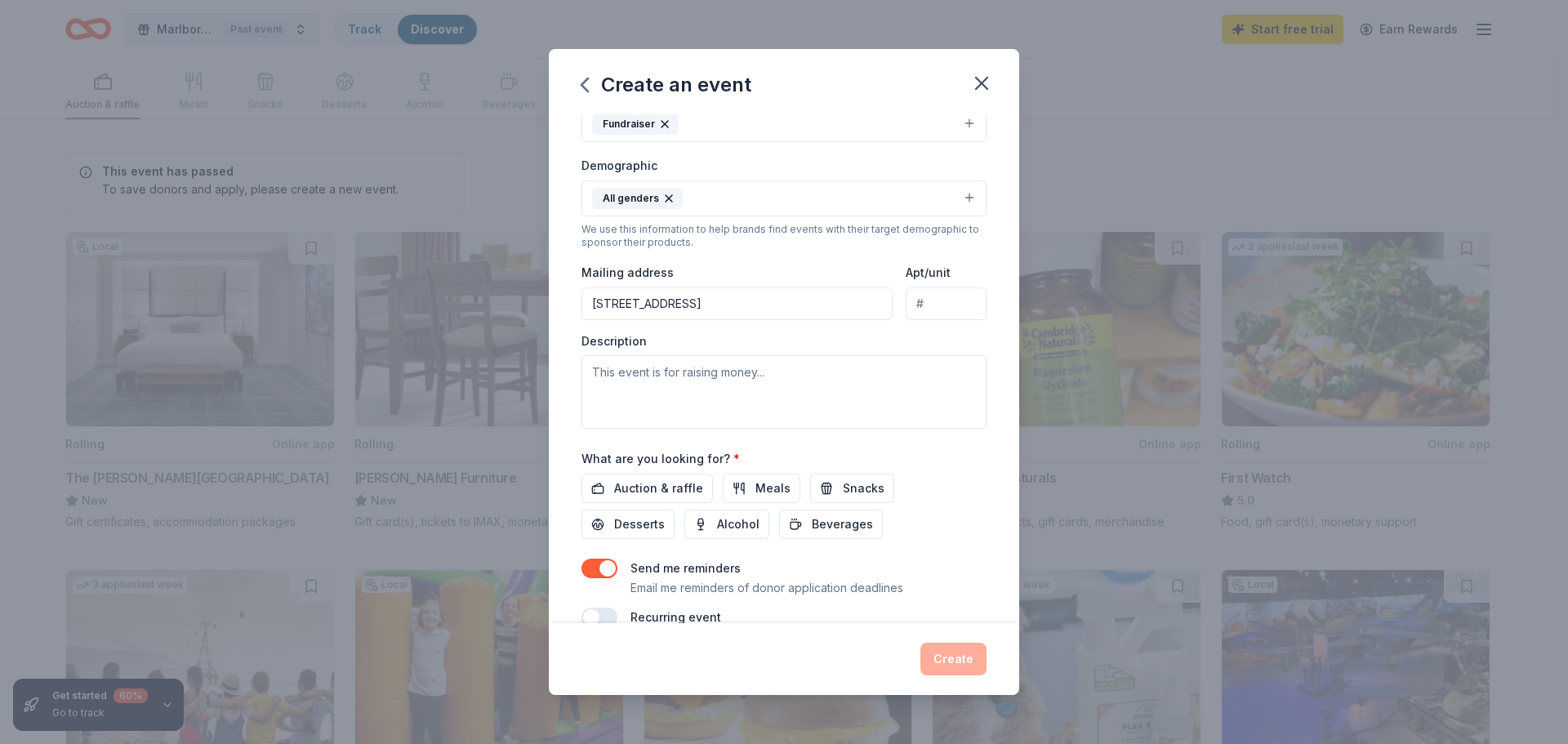
type input "P O Box 186 Marlborough, MA 01752"
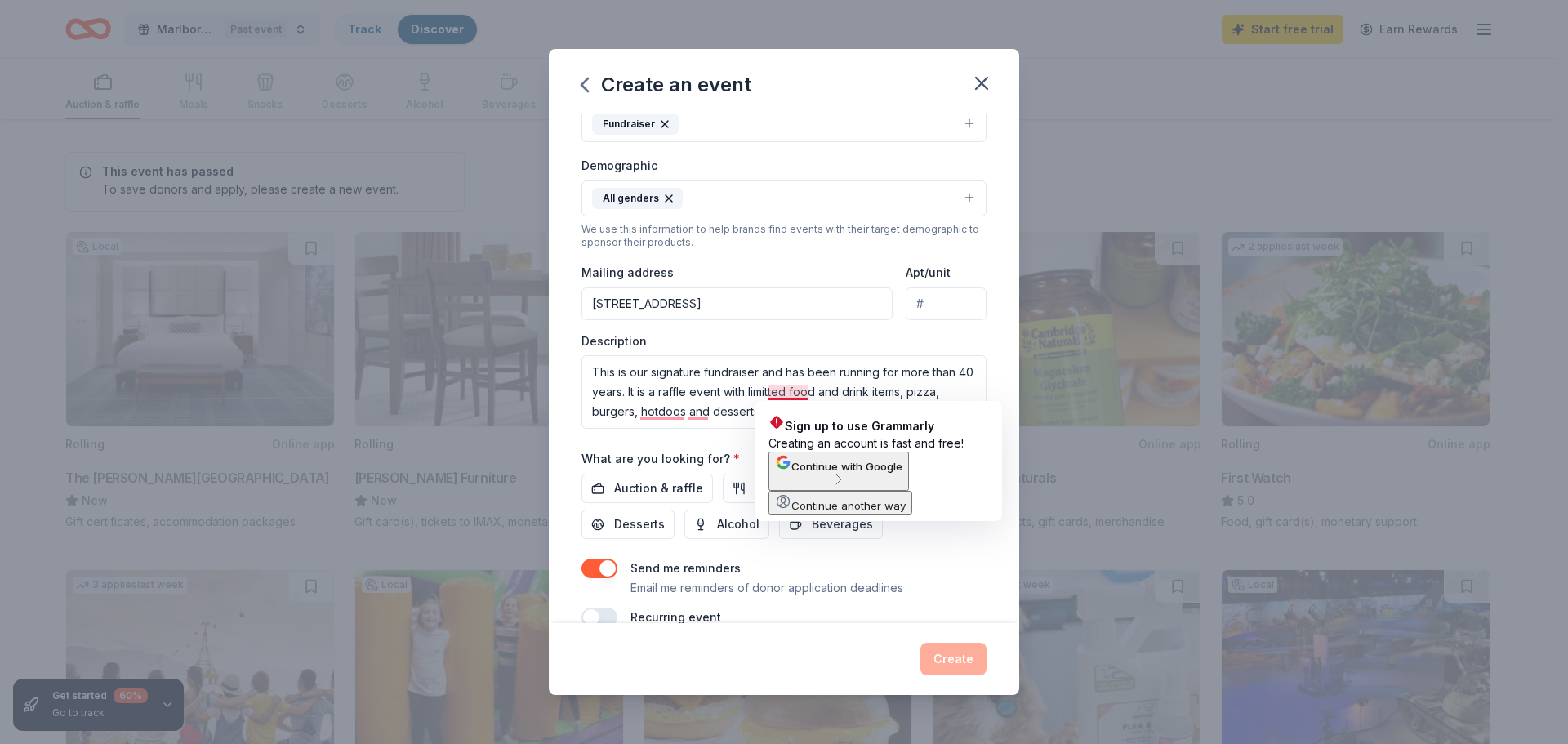
drag, startPoint x: 789, startPoint y: 391, endPoint x: 717, endPoint y: 322, distance: 99.7
click at [716, 321] on div "Event type * Fundraiser Demographic All genders We use this information to help…" at bounding box center [784, 255] width 405 height 347
click at [790, 390] on textarea "This is our signature fundraiser and has been running for more than 40 years. I…" at bounding box center [784, 392] width 405 height 74
click at [794, 390] on textarea "This is our signature fundraiser and has been running for more than 40 years. I…" at bounding box center [784, 392] width 405 height 74
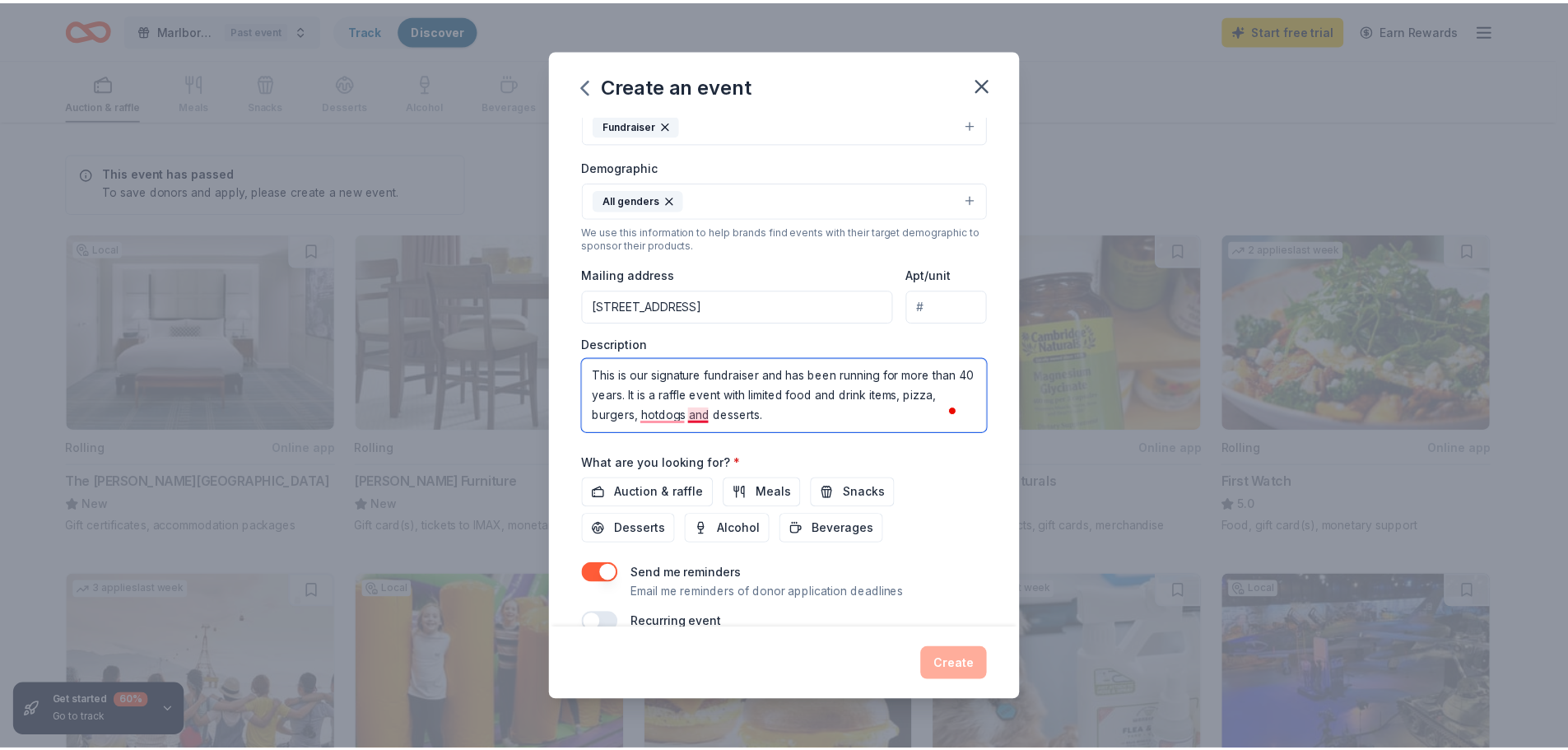
scroll to position [277, 0]
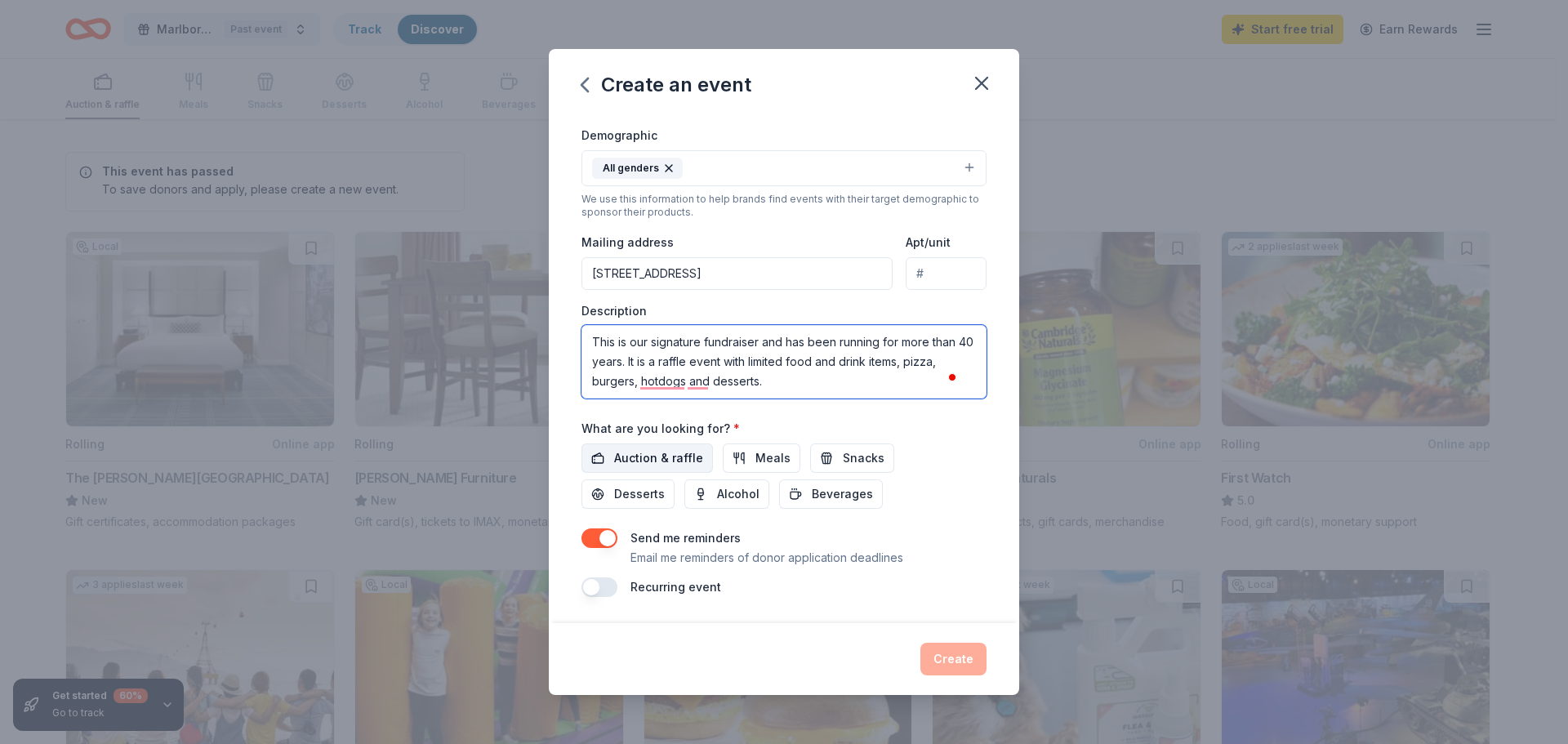
type textarea "This is our signature fundraiser and has been running for more than 40 years. I…"
click at [668, 457] on span "Auction & raffle" at bounding box center [658, 457] width 89 height 19
click at [694, 587] on label "Recurring event" at bounding box center [676, 586] width 90 height 14
click at [971, 674] on div "Create" at bounding box center [784, 658] width 405 height 32
click at [966, 655] on button "Create" at bounding box center [954, 658] width 66 height 32
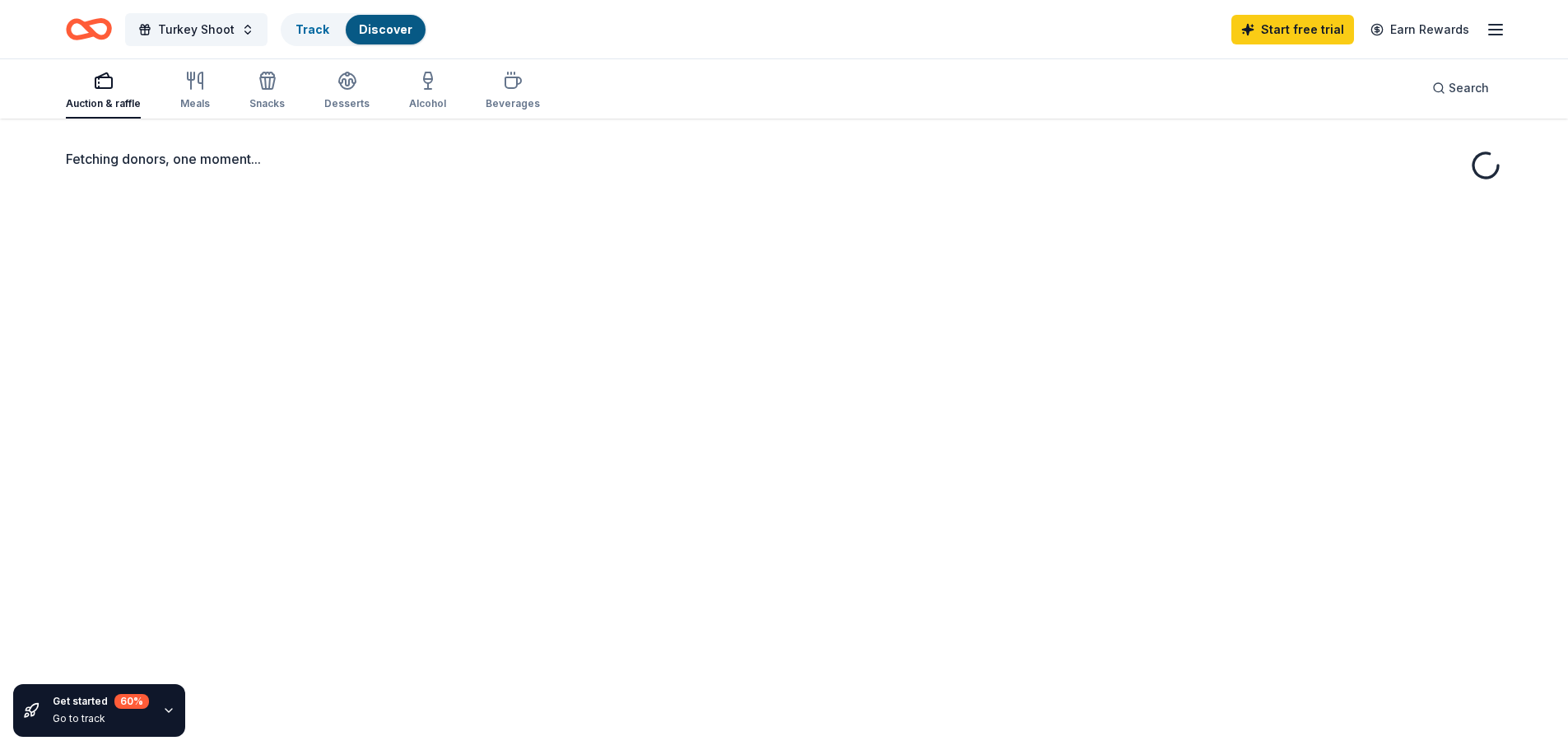
scroll to position [82, 0]
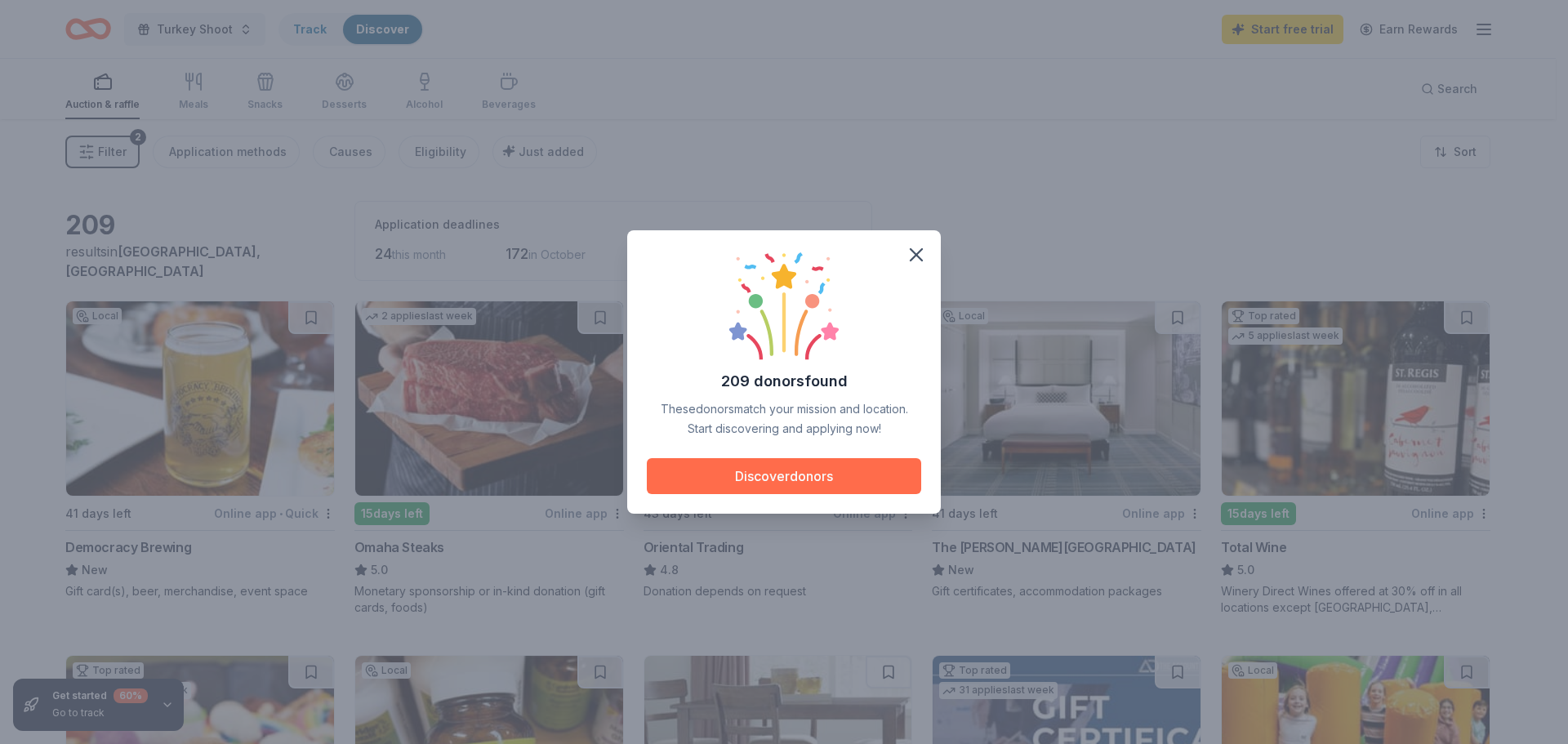
click at [766, 477] on button "Discover donors" at bounding box center [783, 475] width 274 height 36
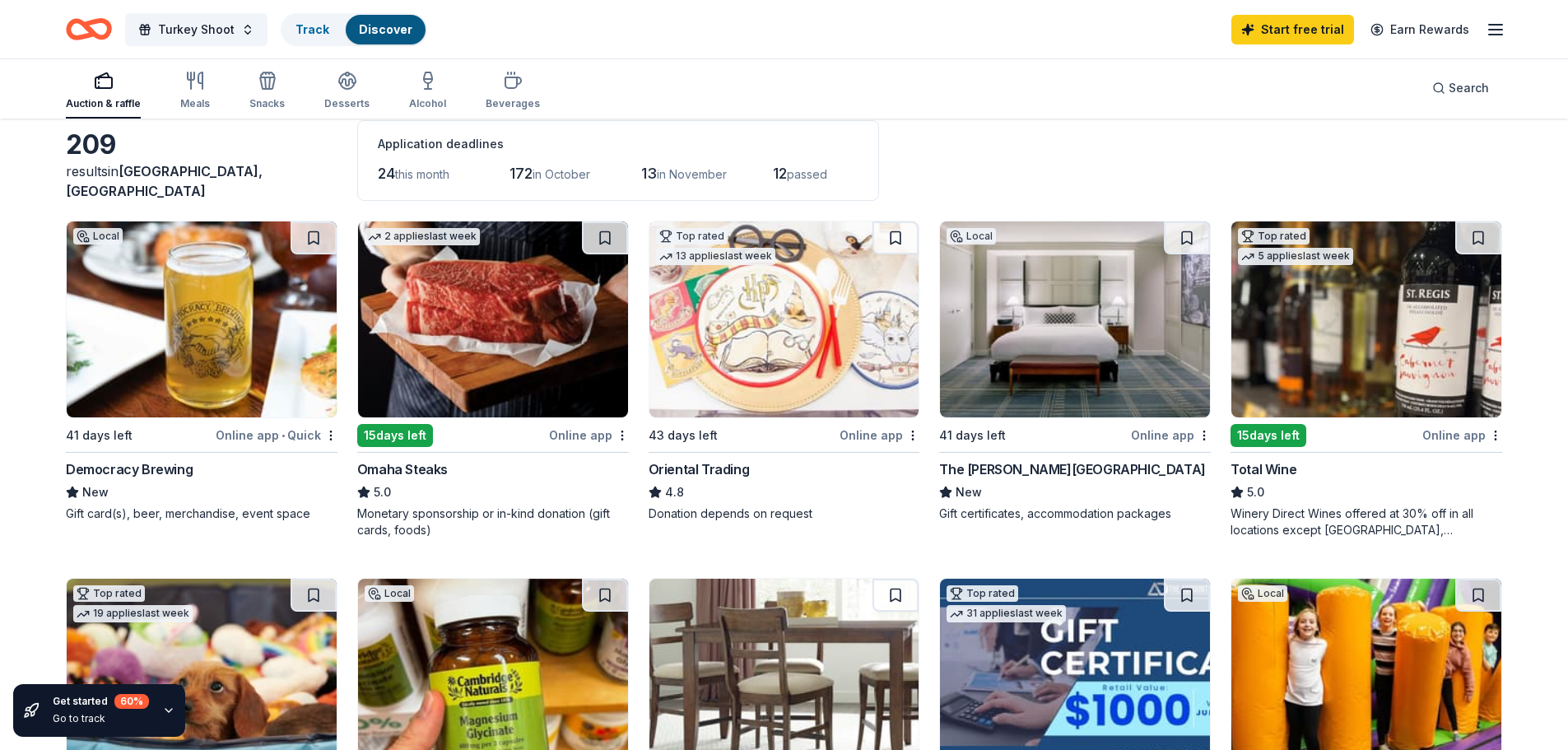
scroll to position [165, 0]
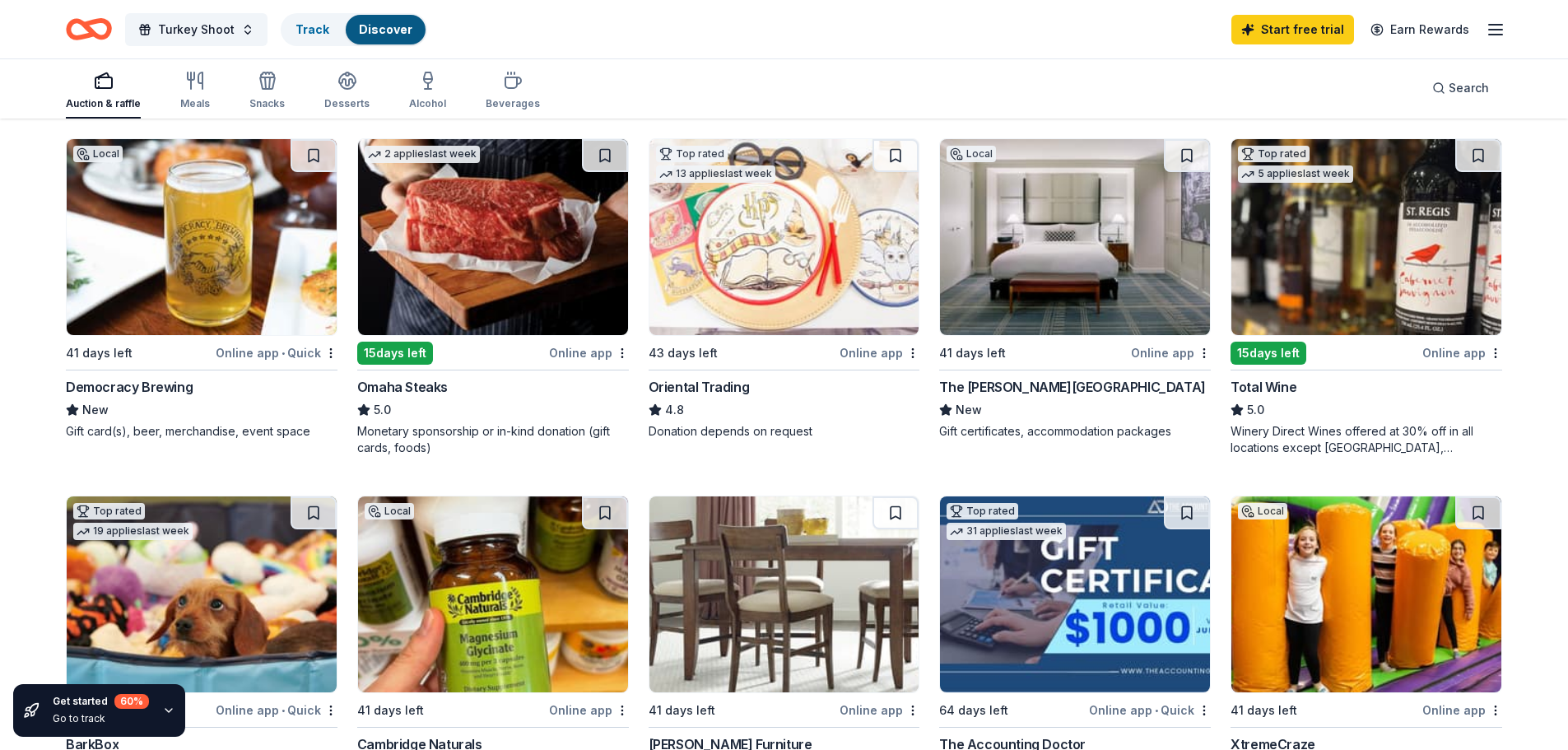
click at [1152, 355] on div "Online app" at bounding box center [1171, 353] width 80 height 20
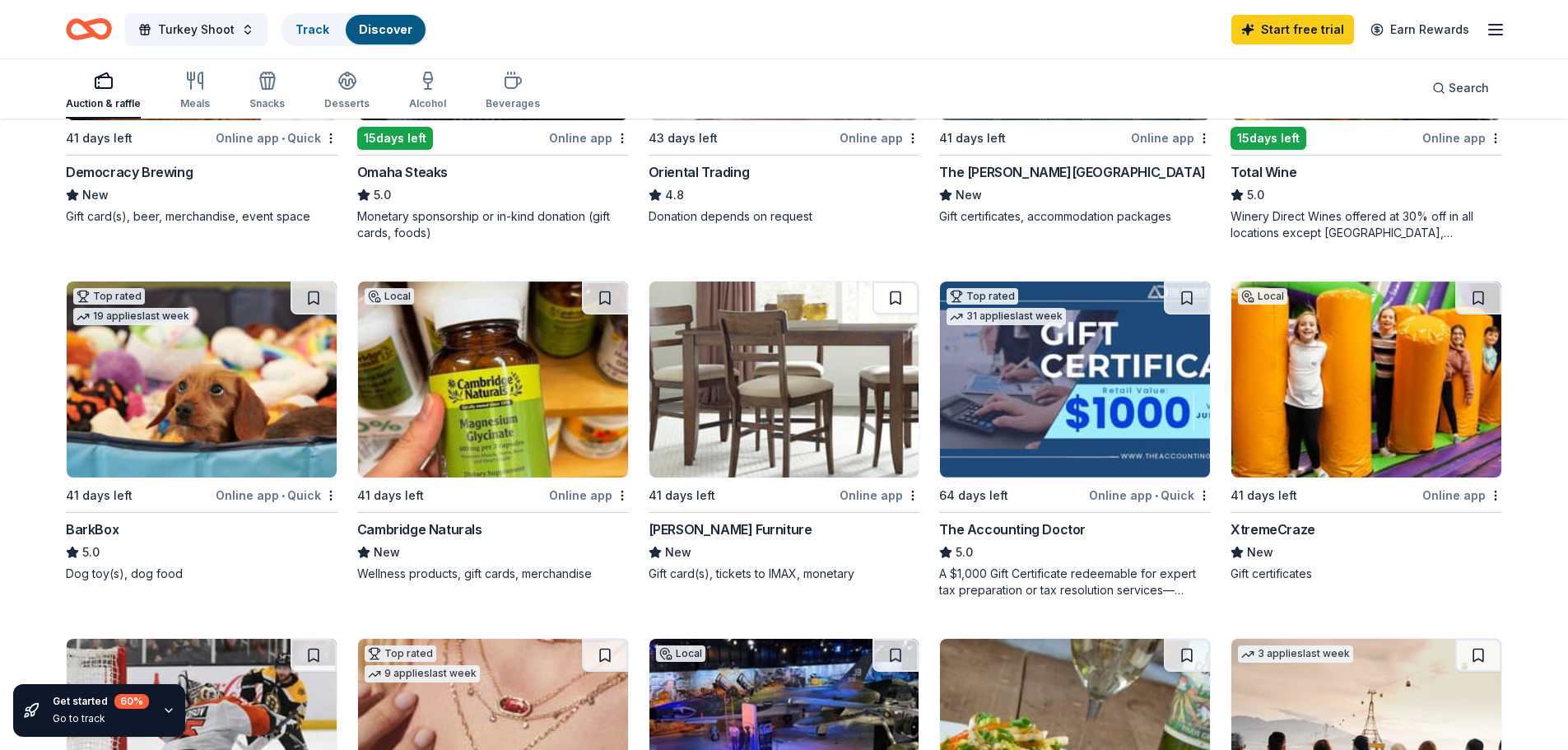
scroll to position [411, 0]
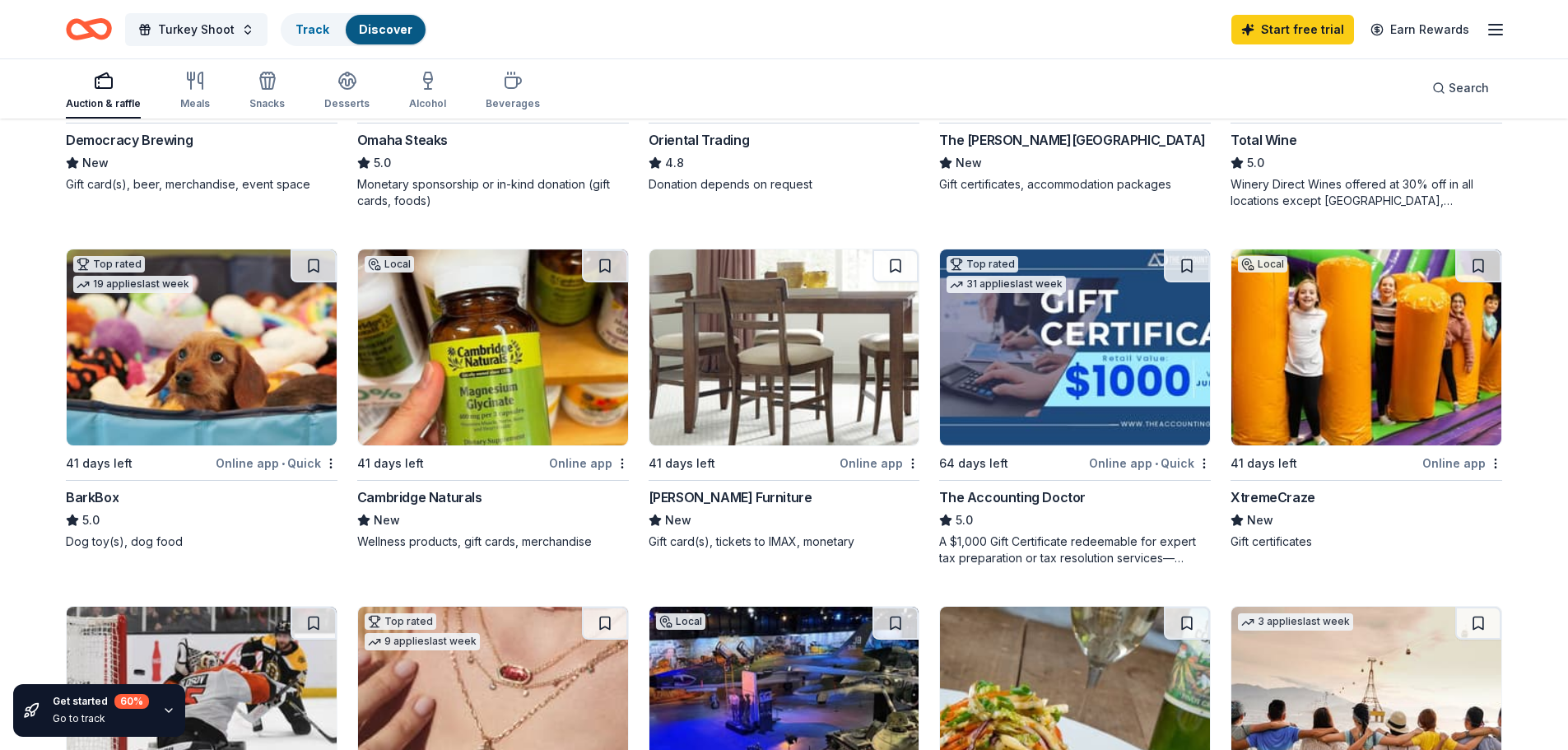
click at [881, 461] on div "Online app" at bounding box center [879, 462] width 80 height 20
click at [287, 459] on div "Online app • Quick" at bounding box center [276, 462] width 122 height 20
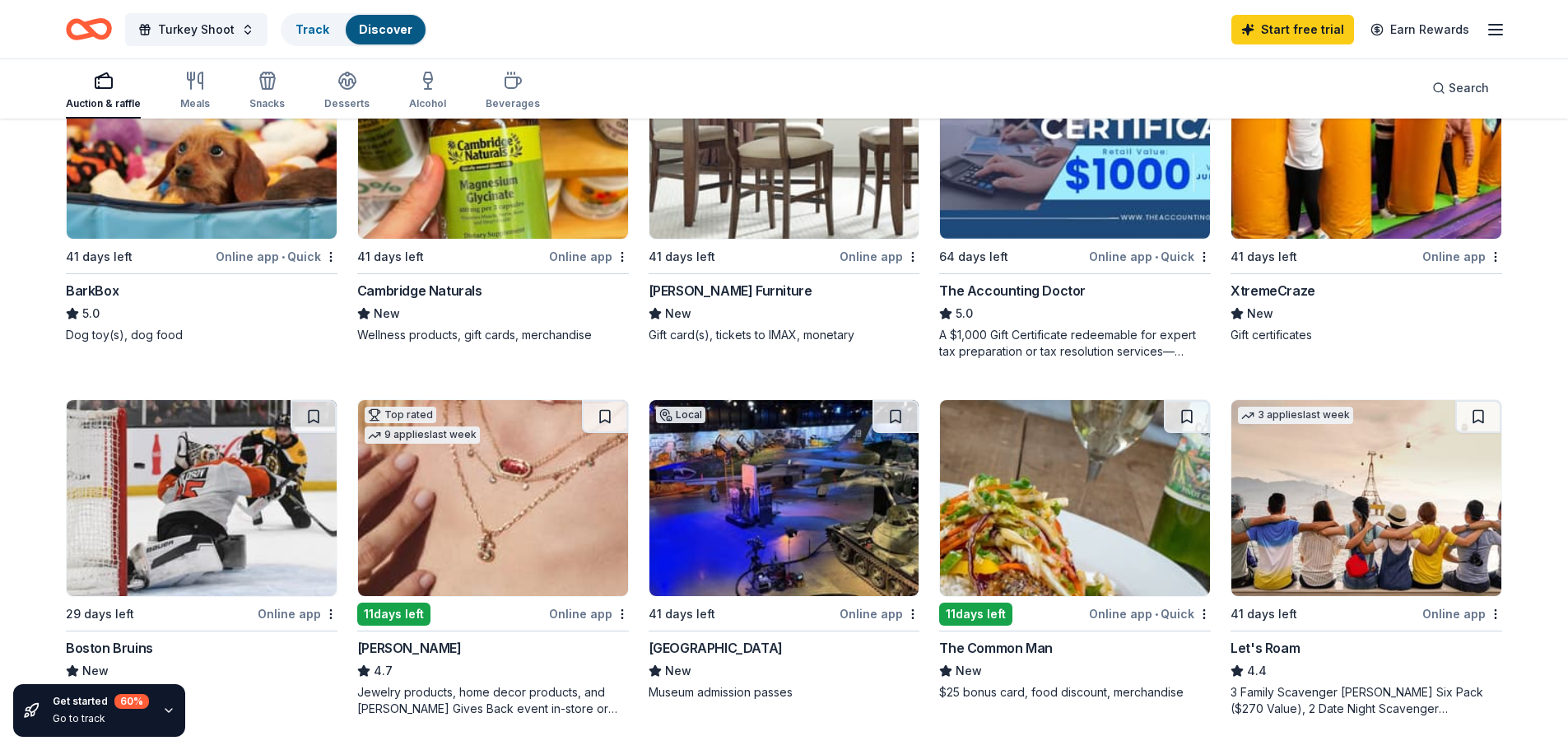
scroll to position [658, 0]
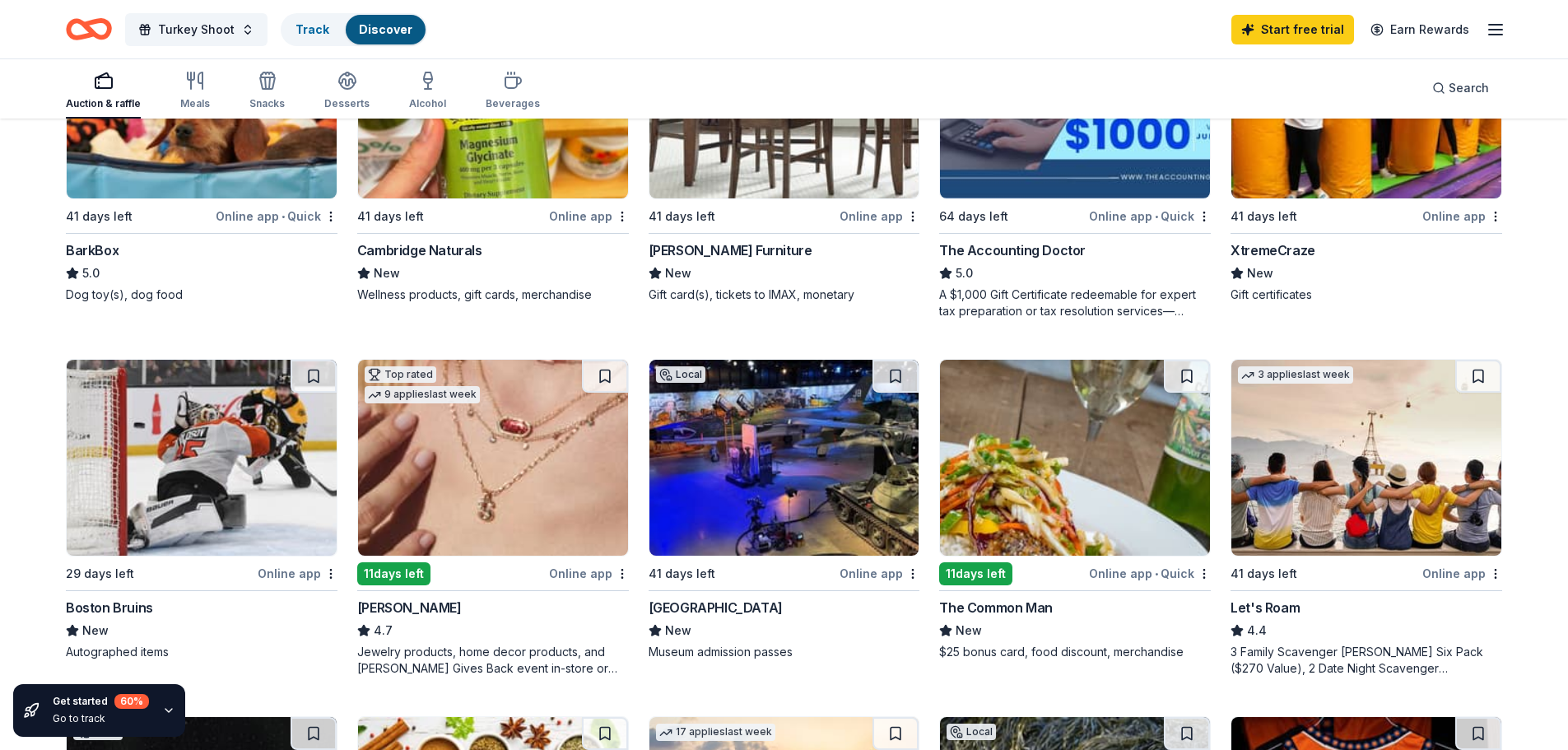
click at [782, 609] on div "American Heritage Museum" at bounding box center [716, 607] width 134 height 20
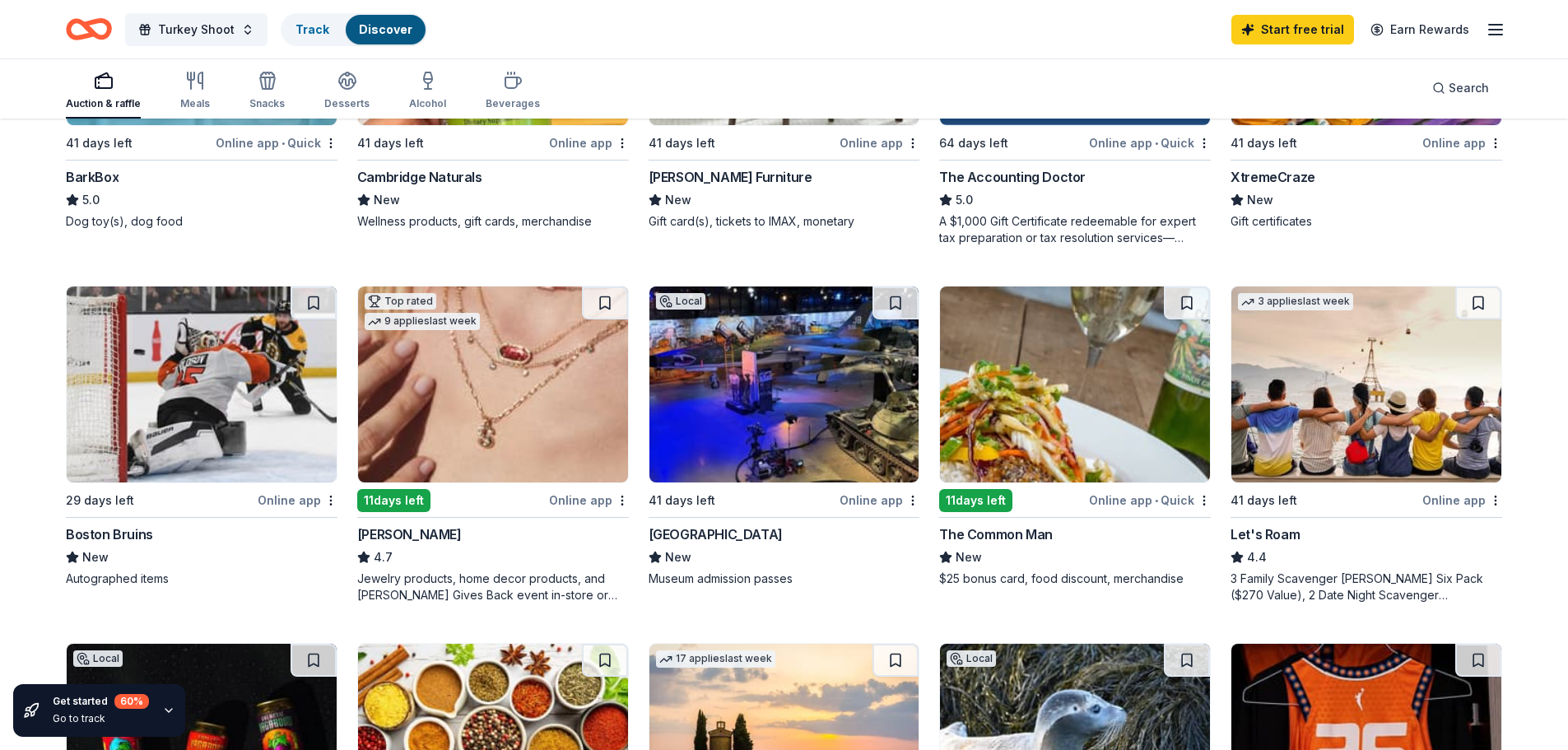
scroll to position [741, 0]
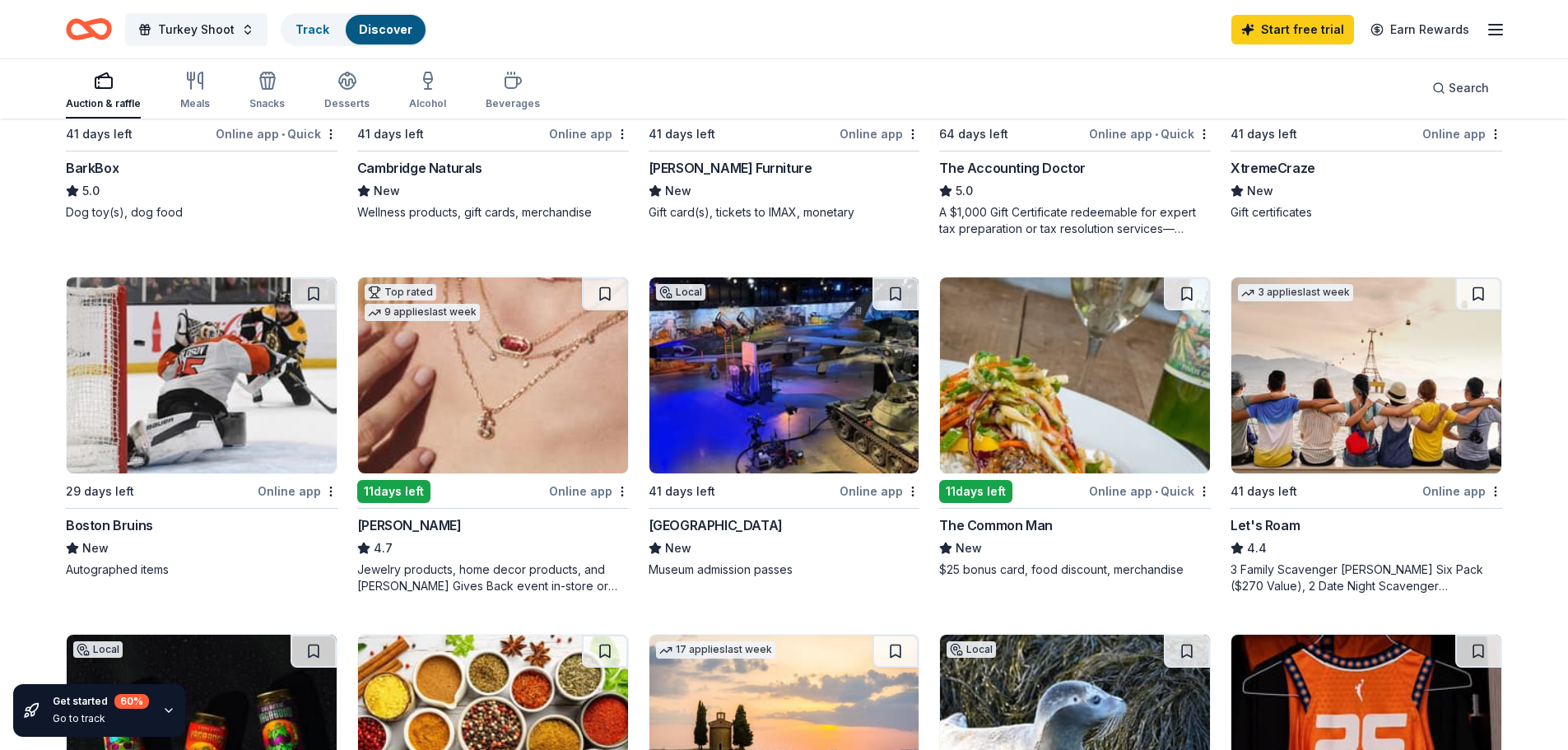
click at [755, 523] on div "American Heritage Museum" at bounding box center [716, 525] width 134 height 20
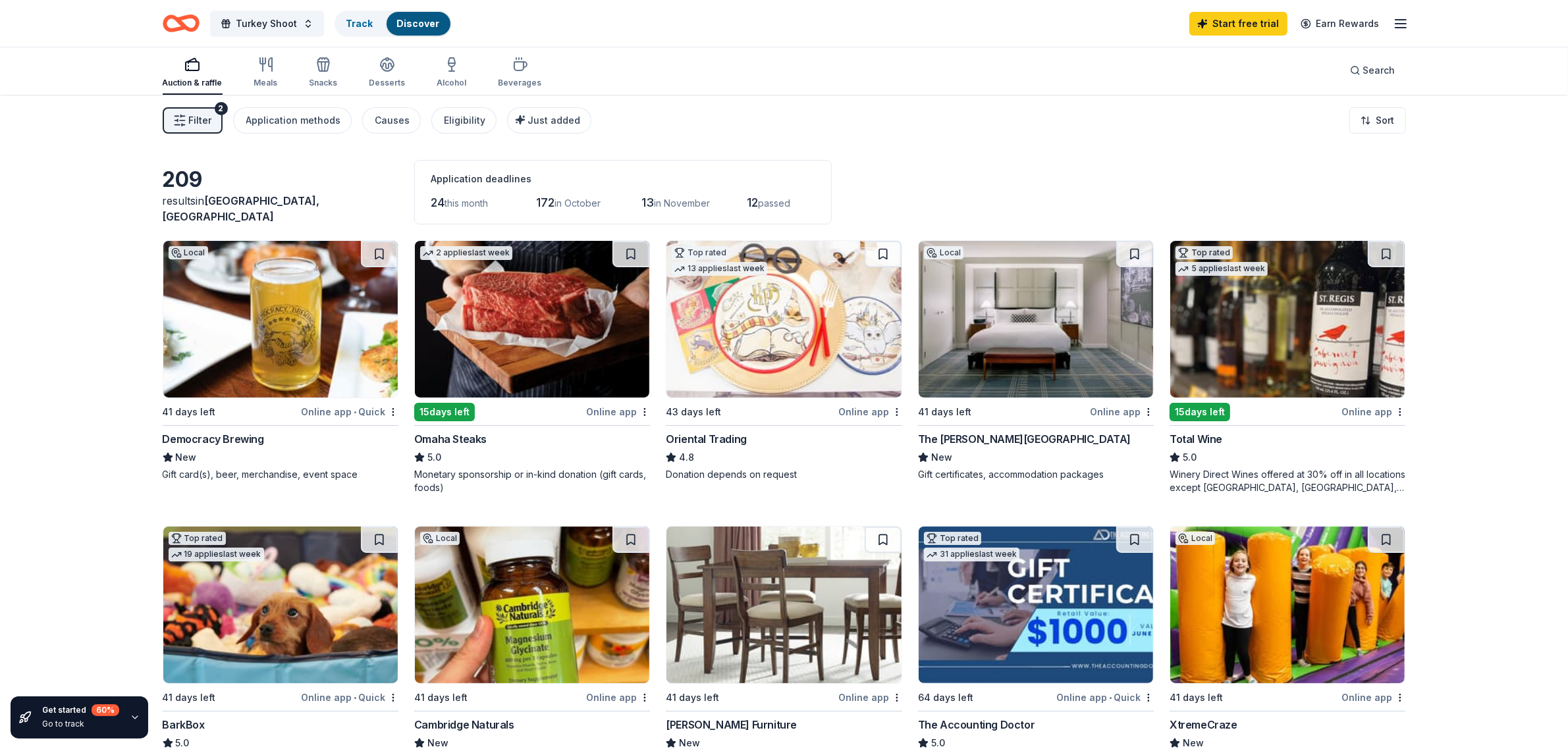
scroll to position [0, 0]
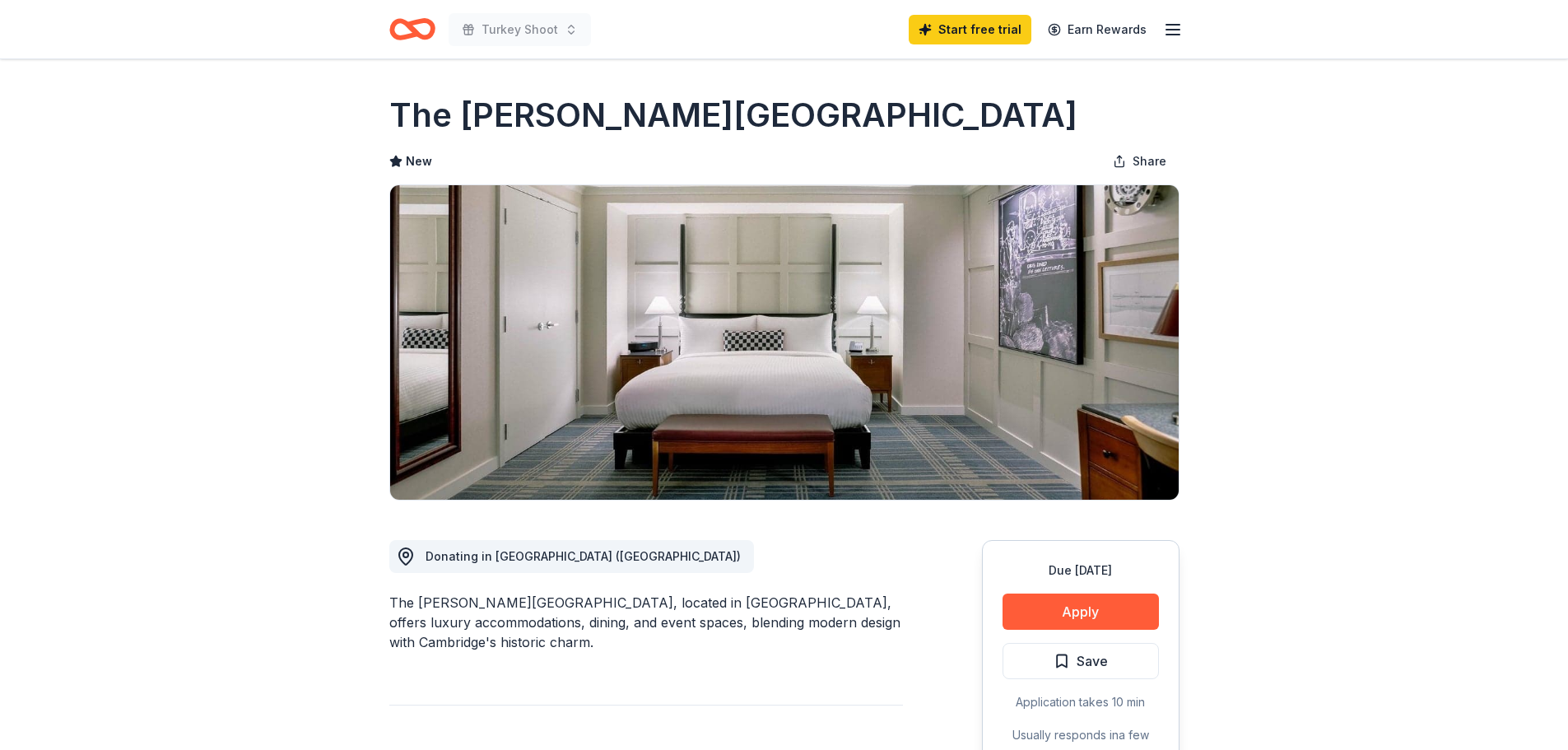
click at [1100, 609] on button "Apply" at bounding box center [1080, 611] width 156 height 36
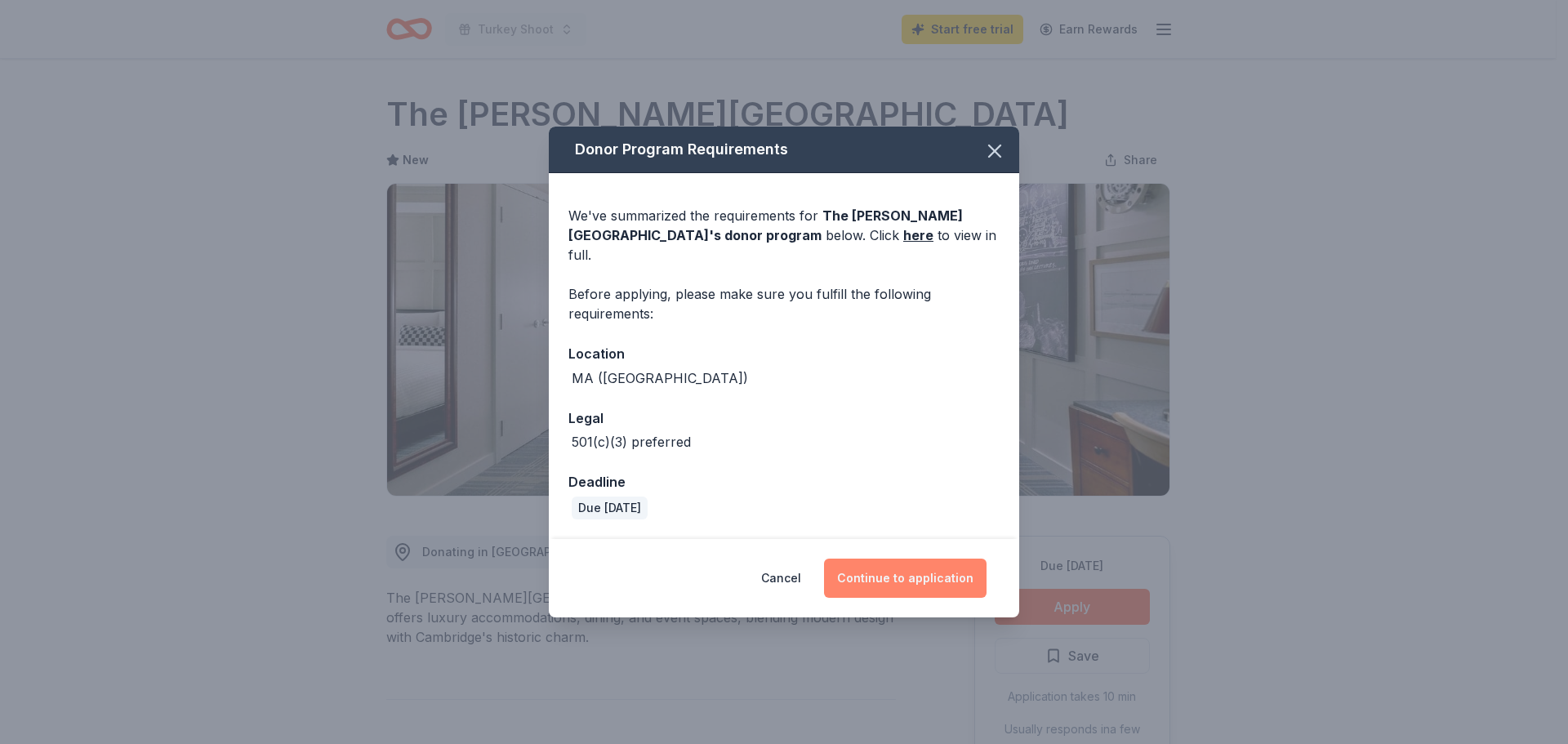
click at [908, 567] on button "Continue to application" at bounding box center [905, 578] width 163 height 39
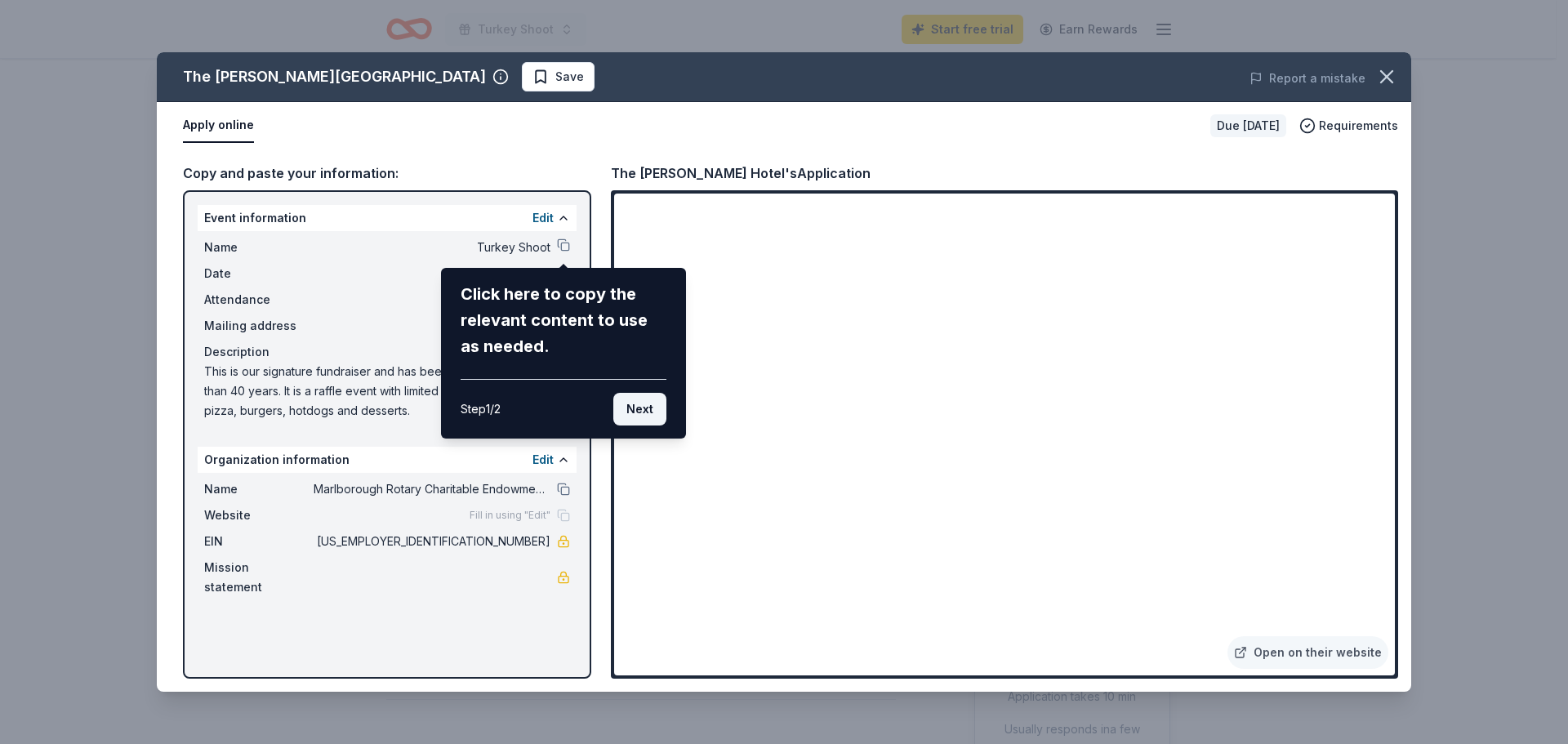
click at [648, 412] on button "Next" at bounding box center [639, 408] width 53 height 32
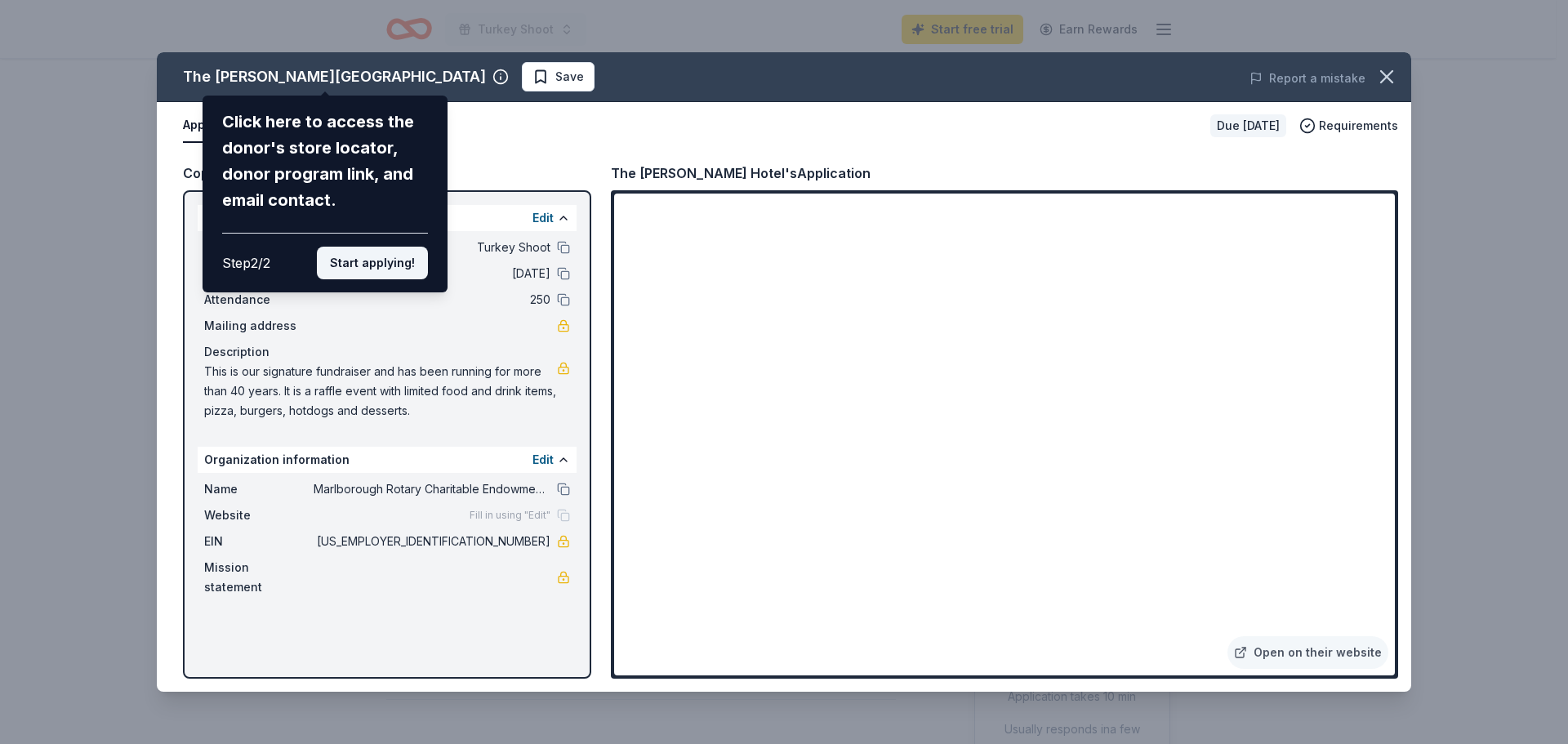
click at [401, 262] on button "Start applying!" at bounding box center [372, 262] width 111 height 32
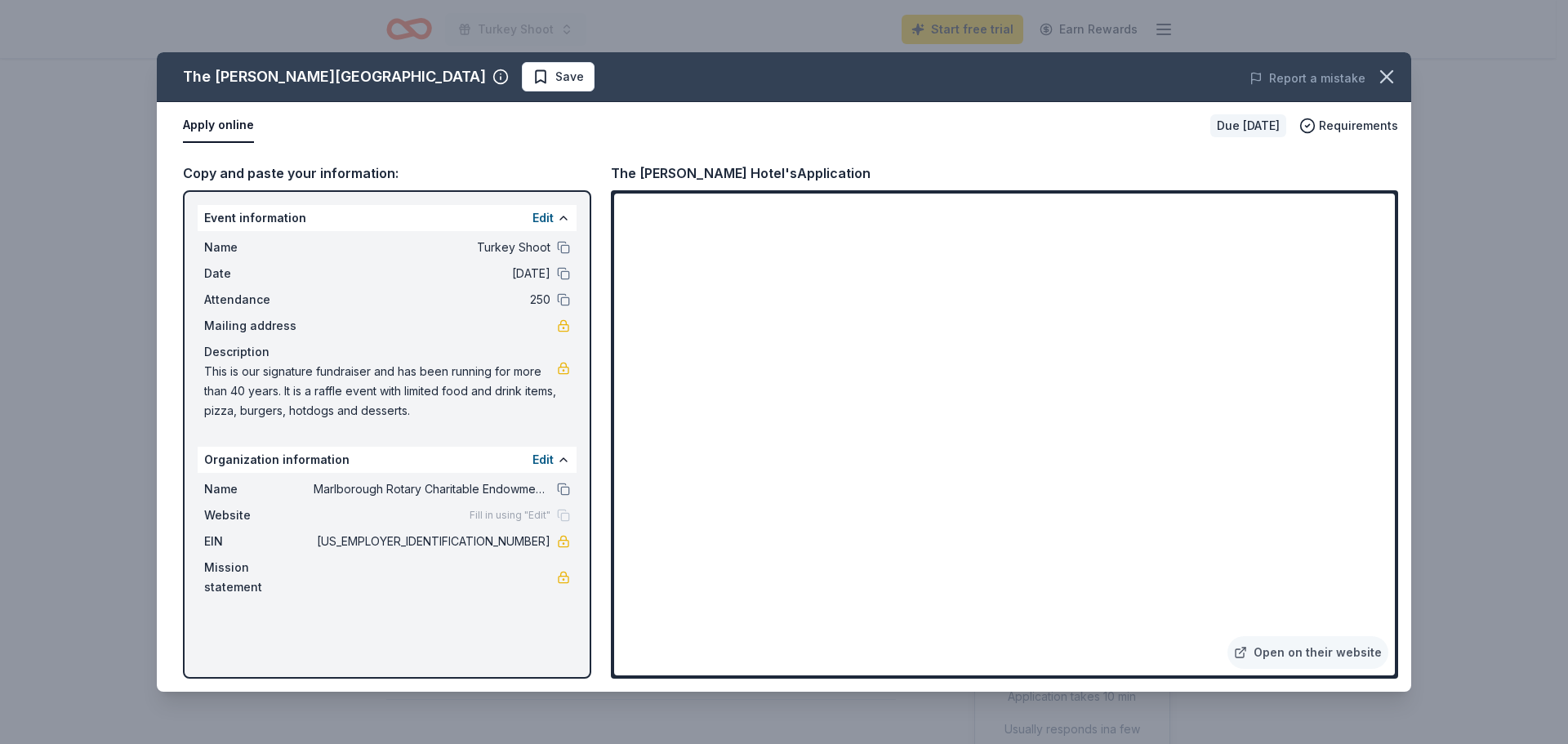
drag, startPoint x: 1385, startPoint y: 244, endPoint x: 1272, endPoint y: 330, distance: 142.0
click at [1378, 318] on div "The Charles Hotel Save Report a mistake Apply online Due in 41 days Requirement…" at bounding box center [784, 372] width 1254 height 639
click at [1229, 366] on div "The Charles Hotel Save Report a mistake Apply online Due in 41 days Requirement…" at bounding box center [784, 372] width 1254 height 639
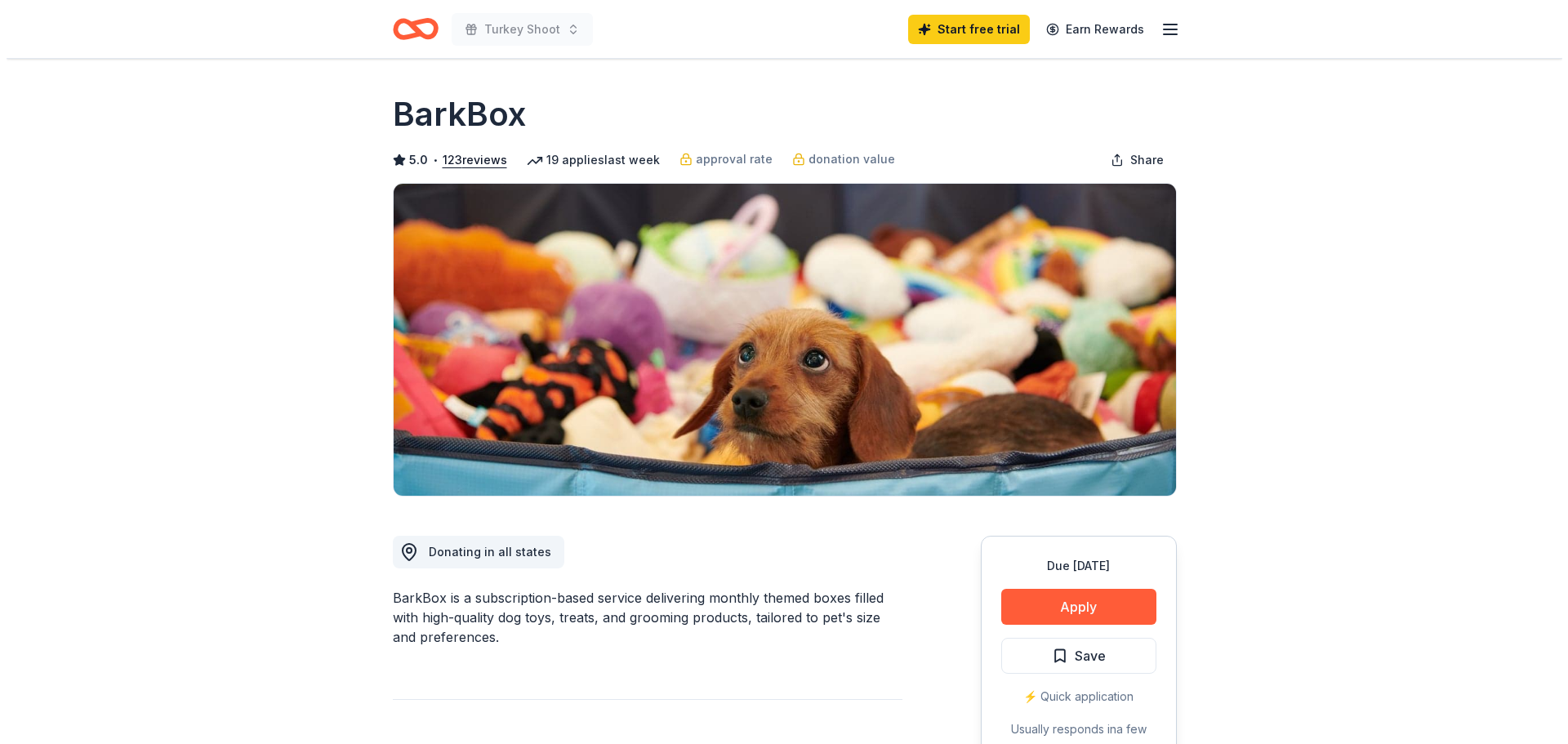
scroll to position [163, 0]
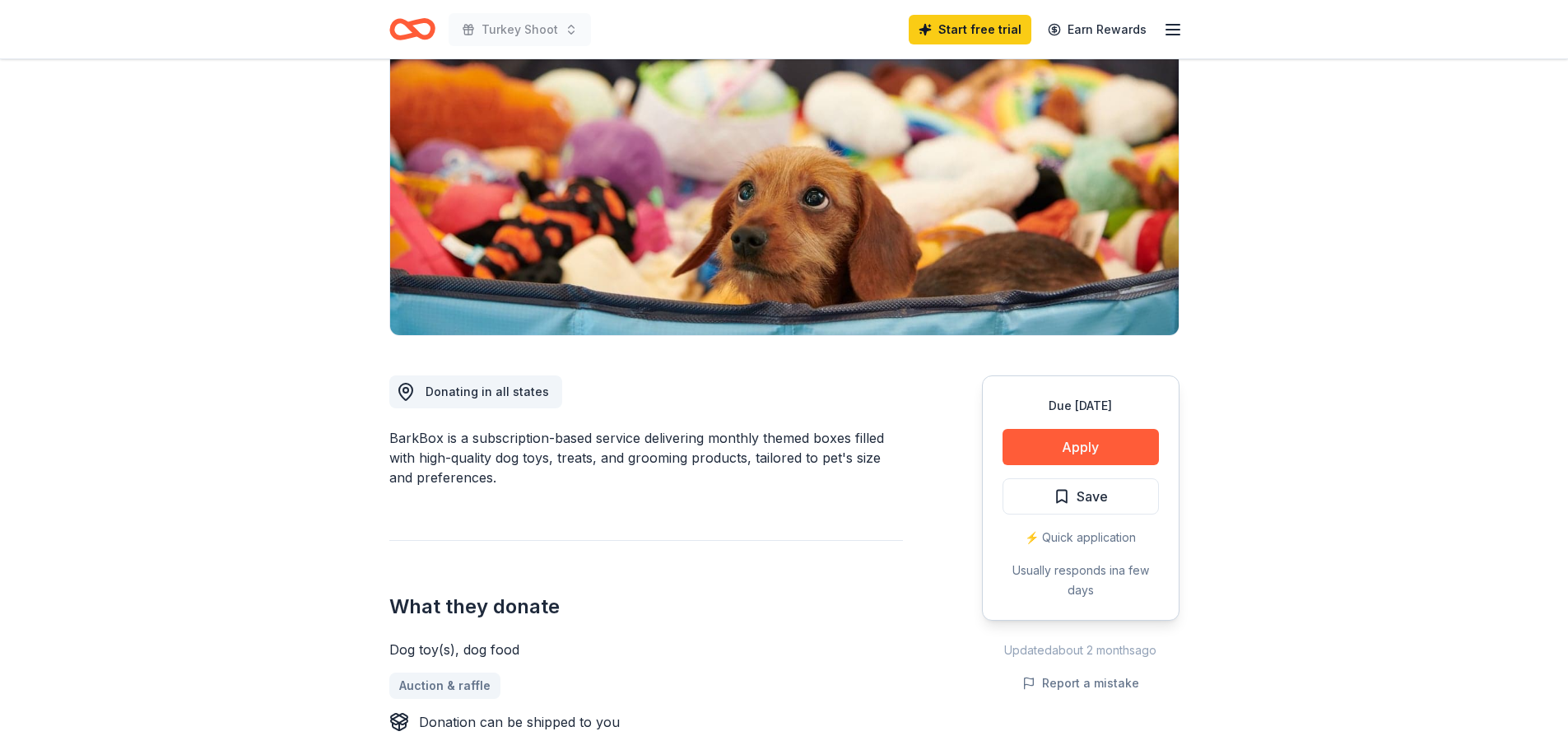
click at [1095, 448] on button "Apply" at bounding box center [1080, 447] width 156 height 36
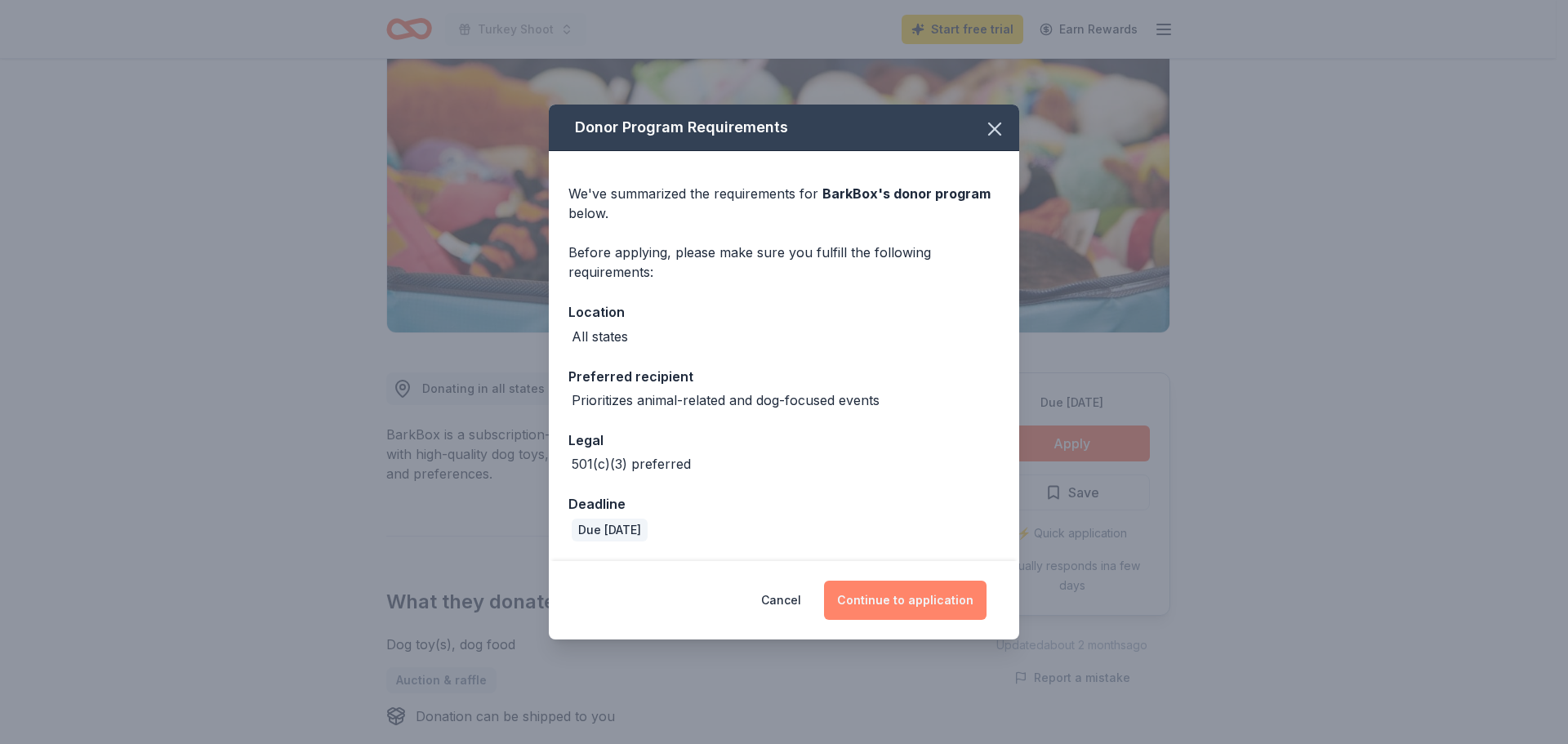
click at [909, 604] on button "Continue to application" at bounding box center [905, 600] width 163 height 39
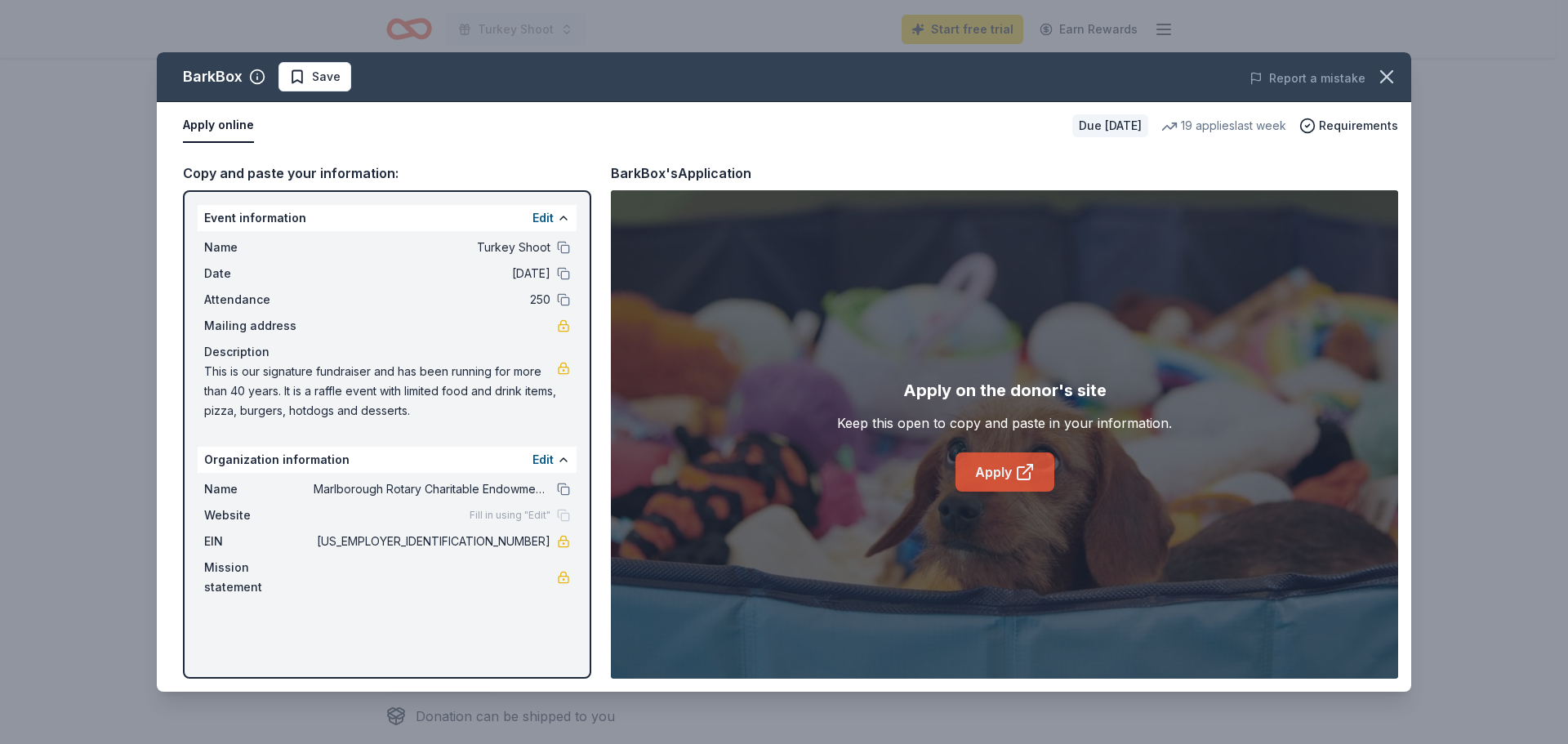
click at [1006, 473] on link "Apply" at bounding box center [1005, 472] width 99 height 39
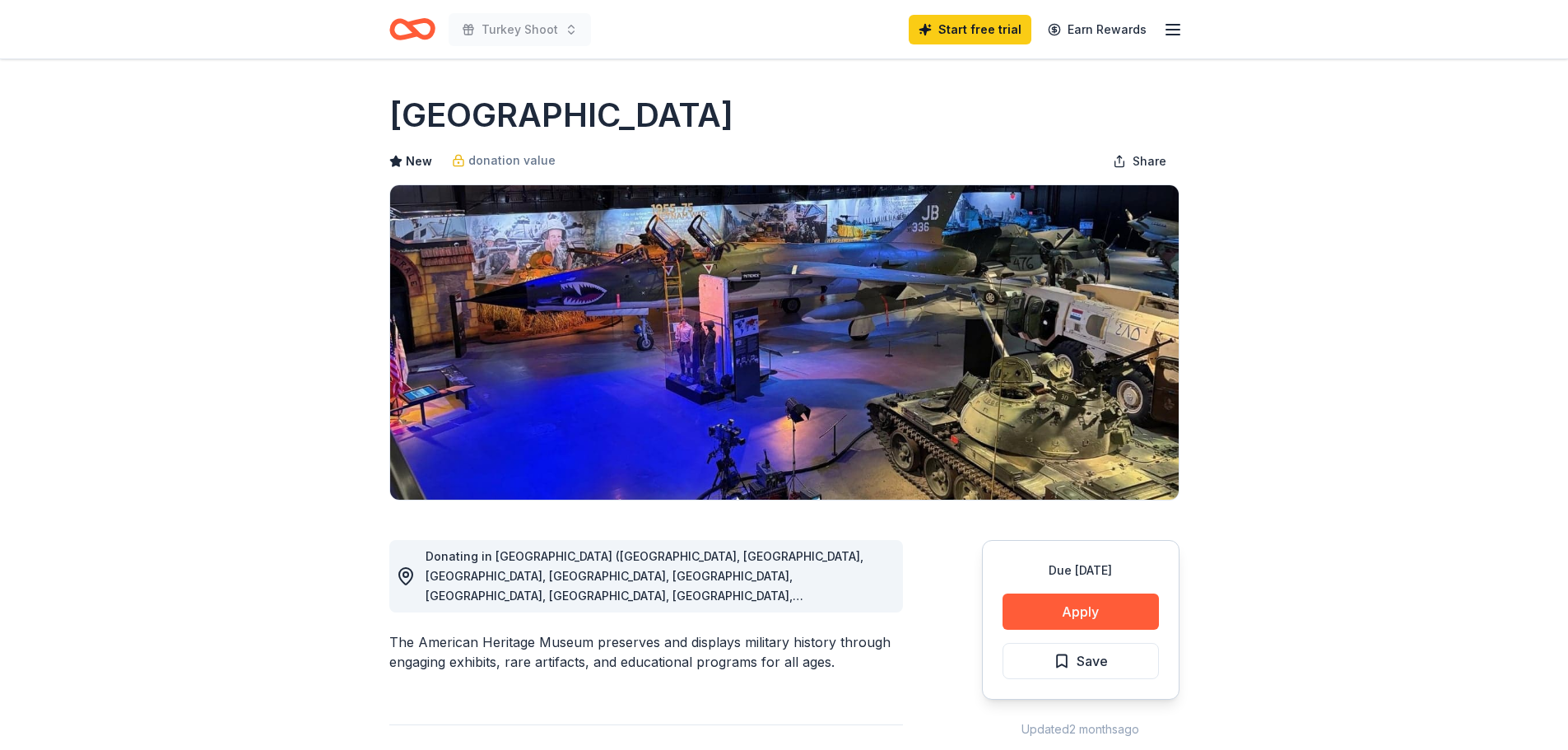
click at [1097, 614] on button "Apply" at bounding box center [1080, 611] width 156 height 36
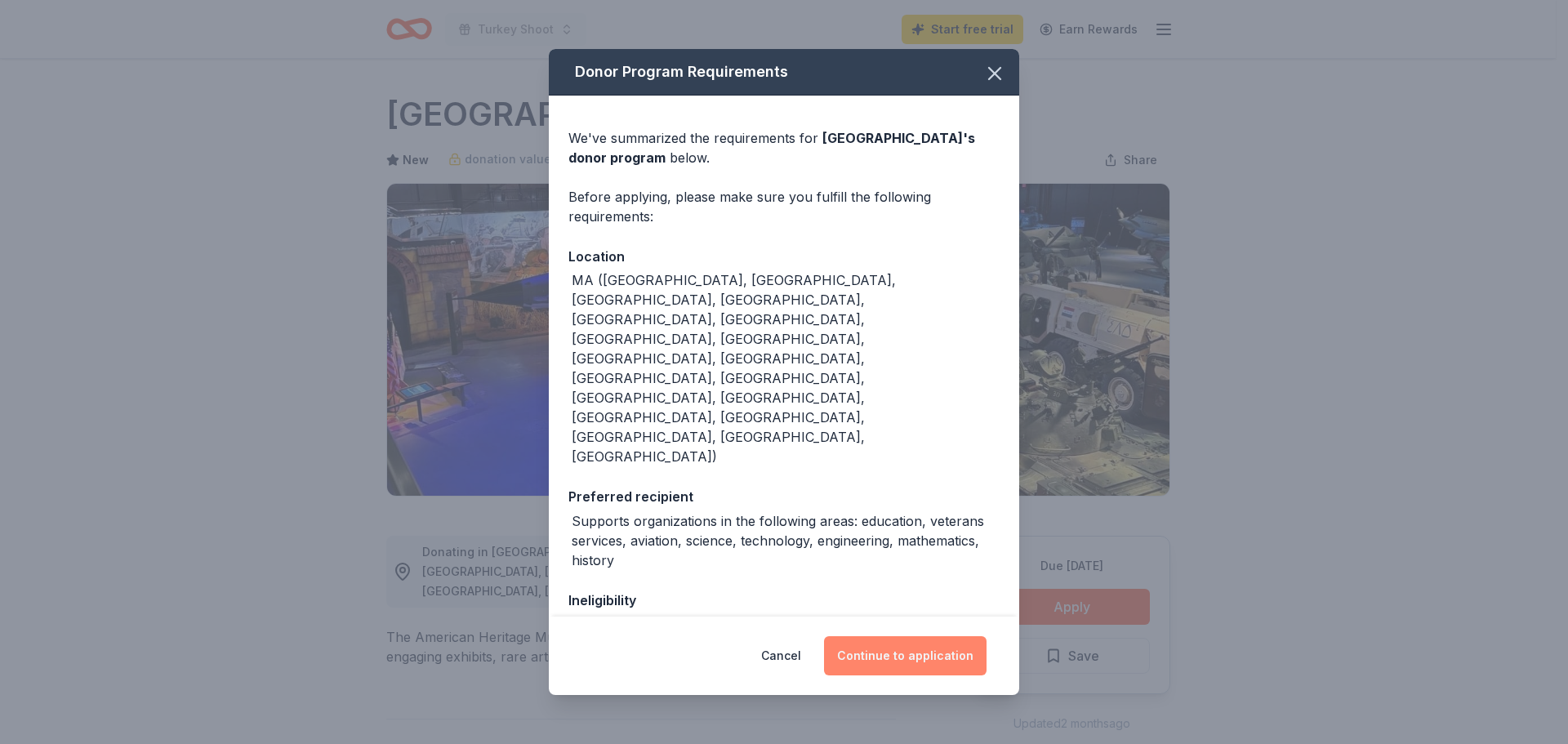
click at [941, 658] on button "Continue to application" at bounding box center [905, 655] width 163 height 39
